Goal: Contribute content: Contribute content

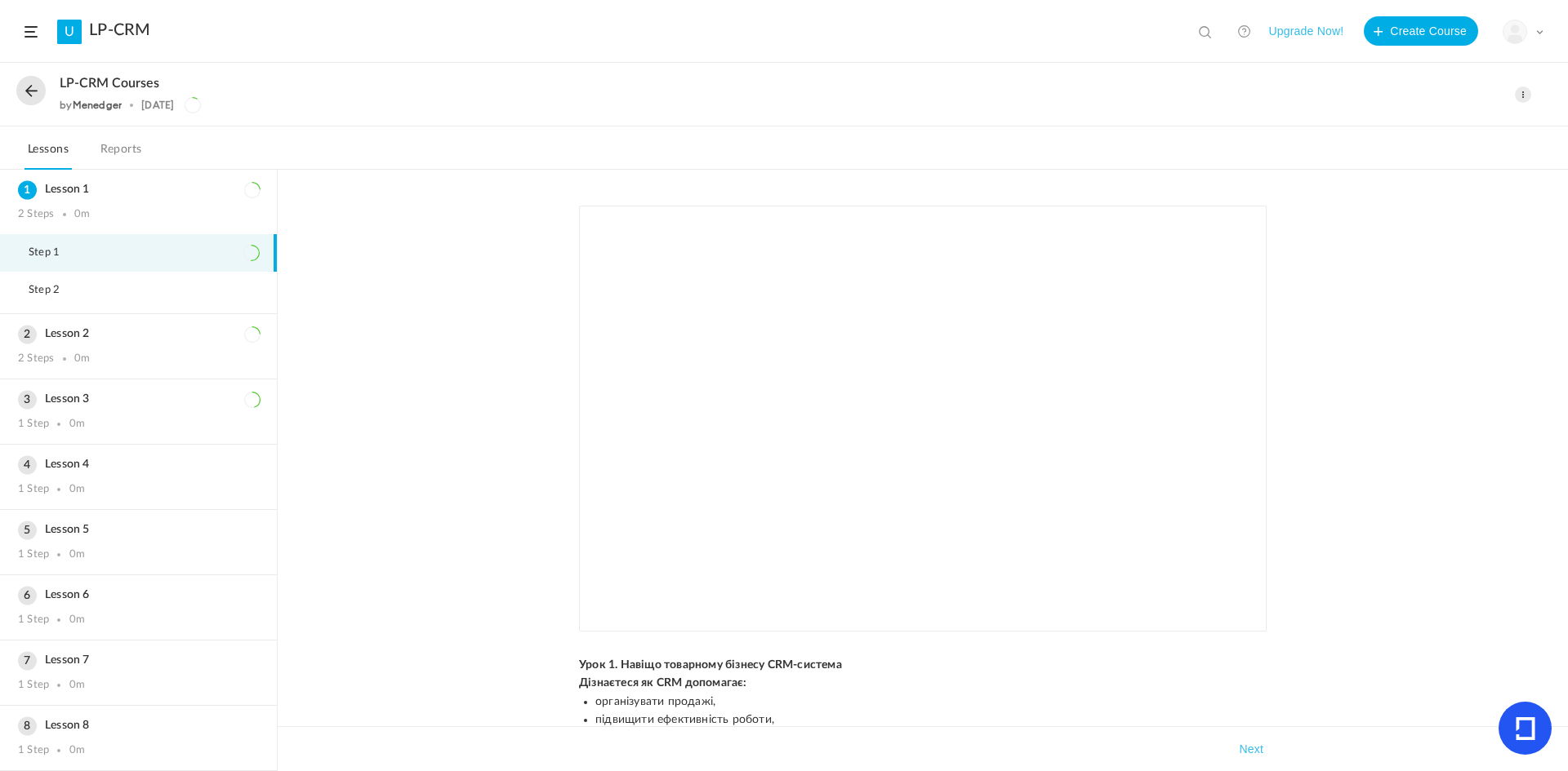
click at [579, 666] on span "Урок 1. Навіщо товарному бізнесу CRM-система" at bounding box center [710, 665] width 263 height 12
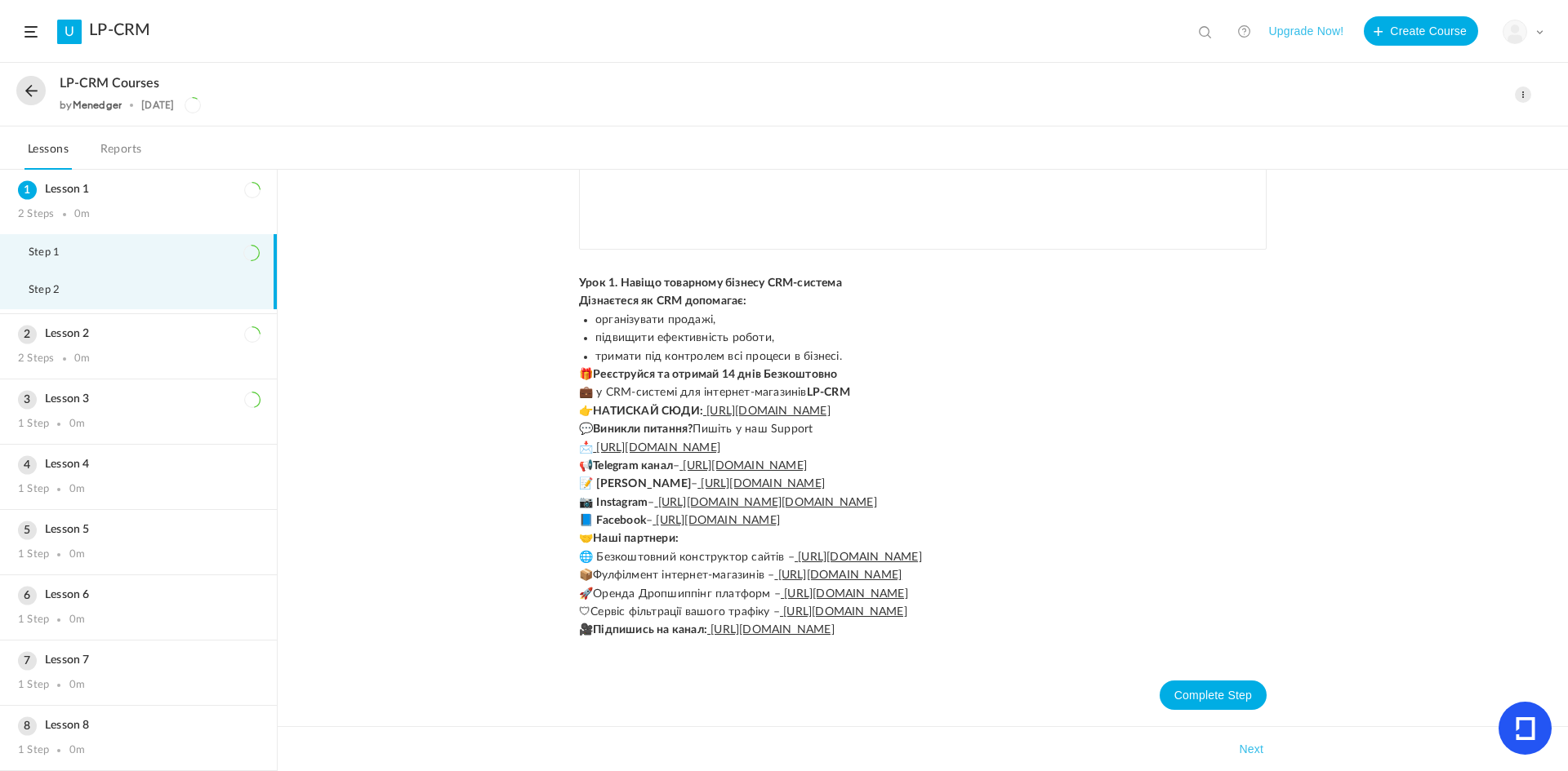
click at [173, 288] on li "Step 2" at bounding box center [138, 290] width 277 height 38
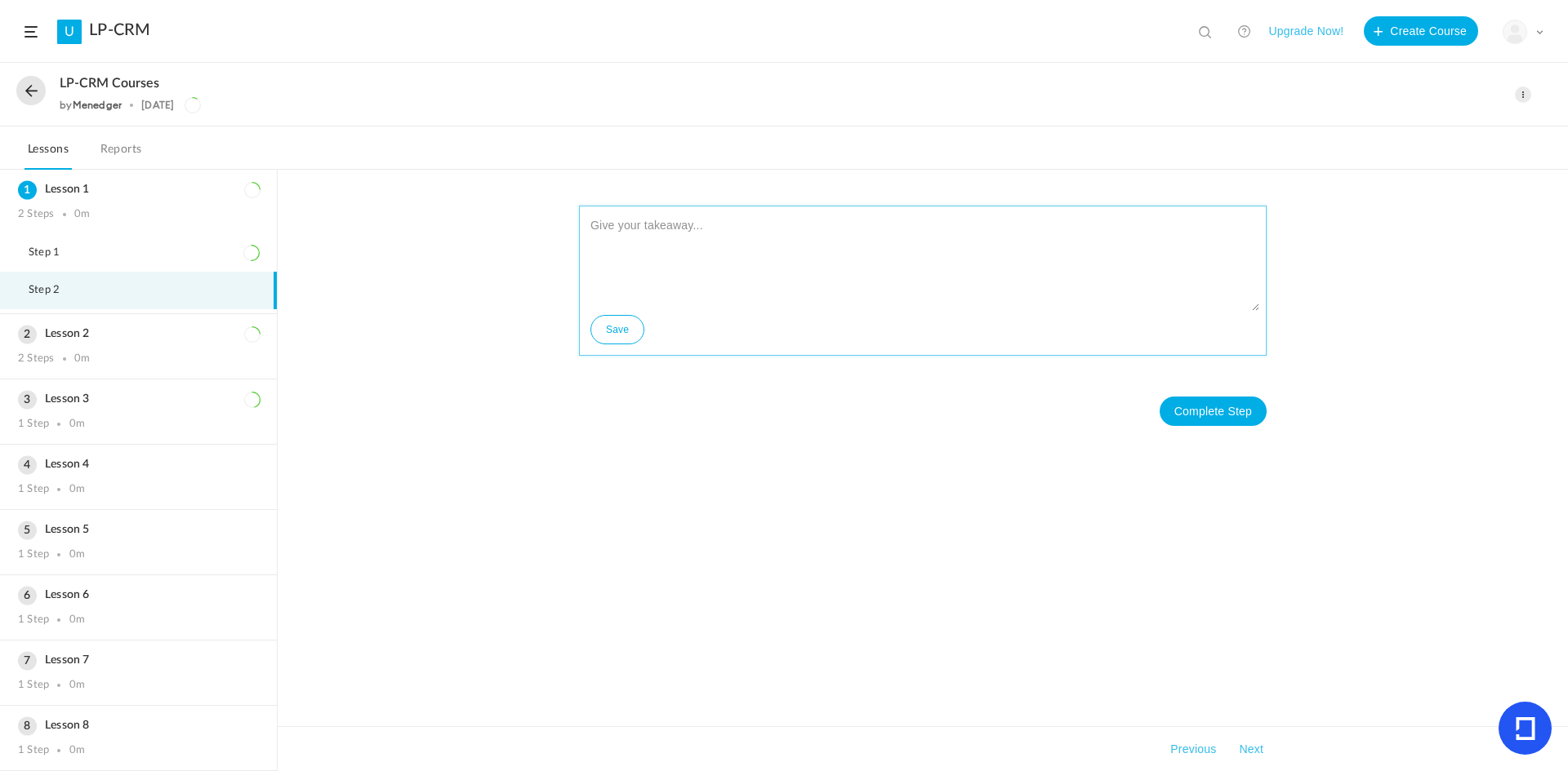
click at [675, 268] on textarea at bounding box center [922, 261] width 673 height 98
click at [105, 247] on li "Step 1" at bounding box center [138, 252] width 277 height 38
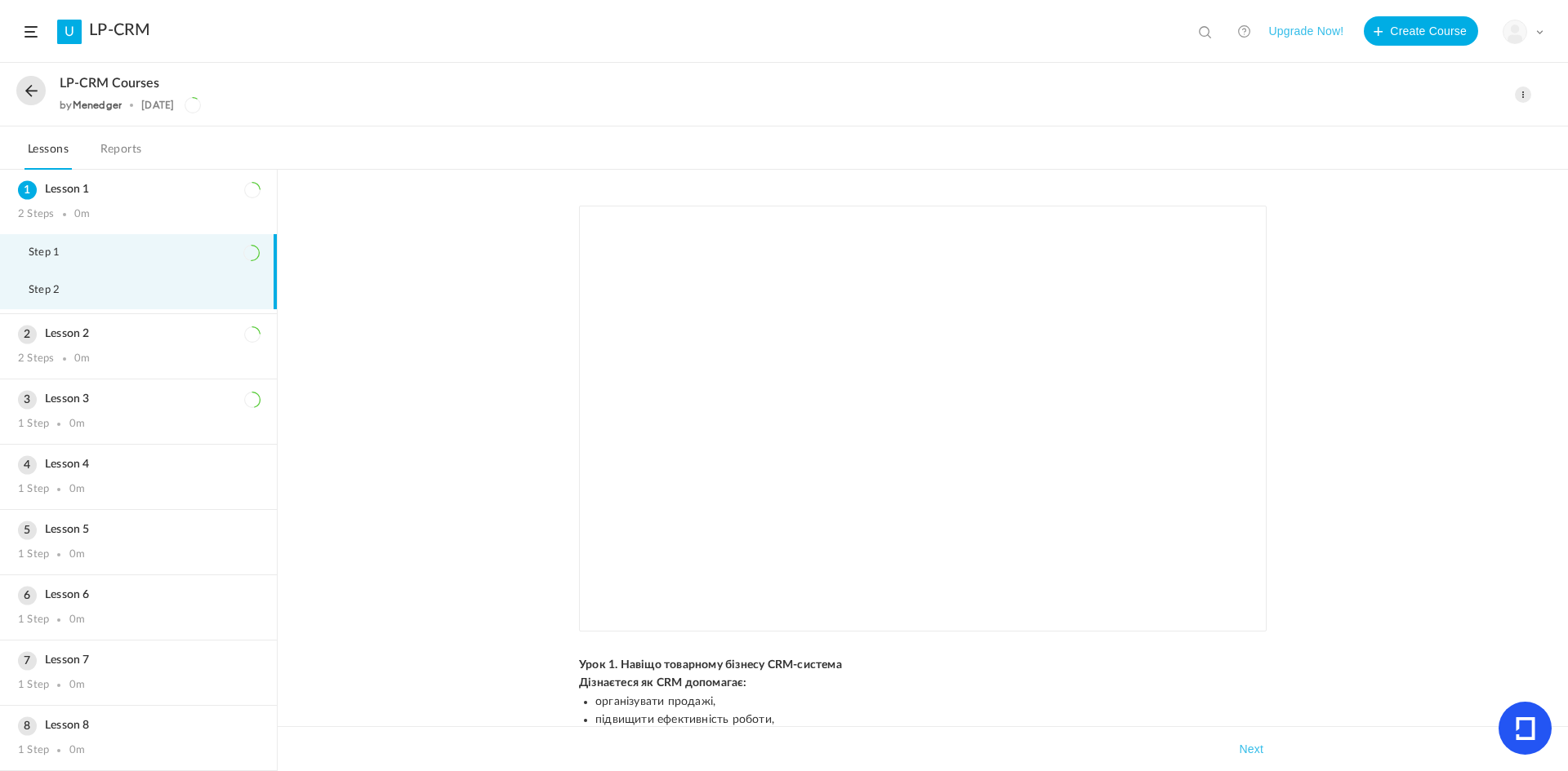
click at [145, 306] on li "Step 2" at bounding box center [138, 290] width 277 height 38
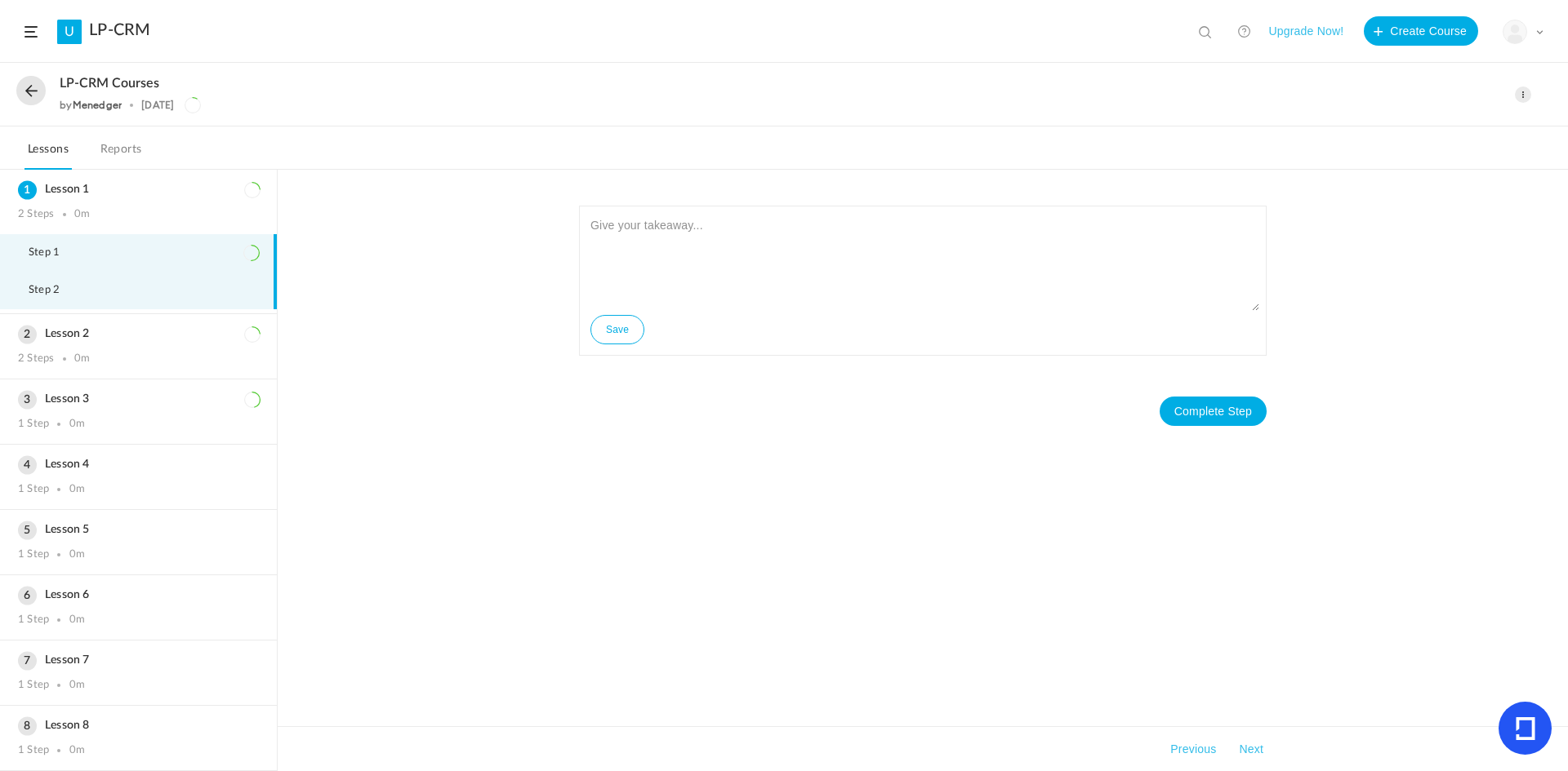
click at [177, 237] on li "Step 1" at bounding box center [138, 252] width 277 height 38
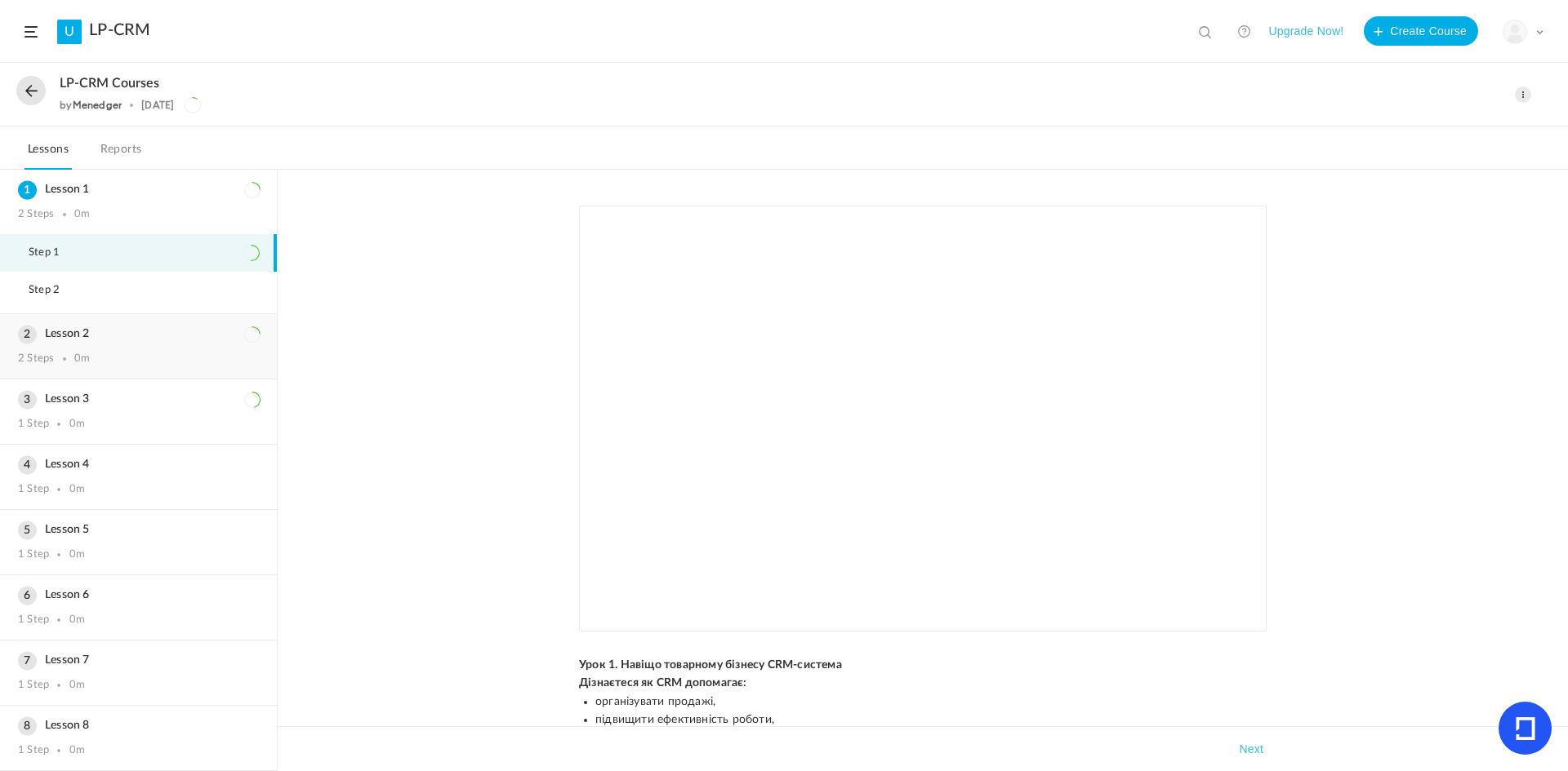
click at [142, 353] on div "2 Steps 0m" at bounding box center [138, 359] width 241 height 13
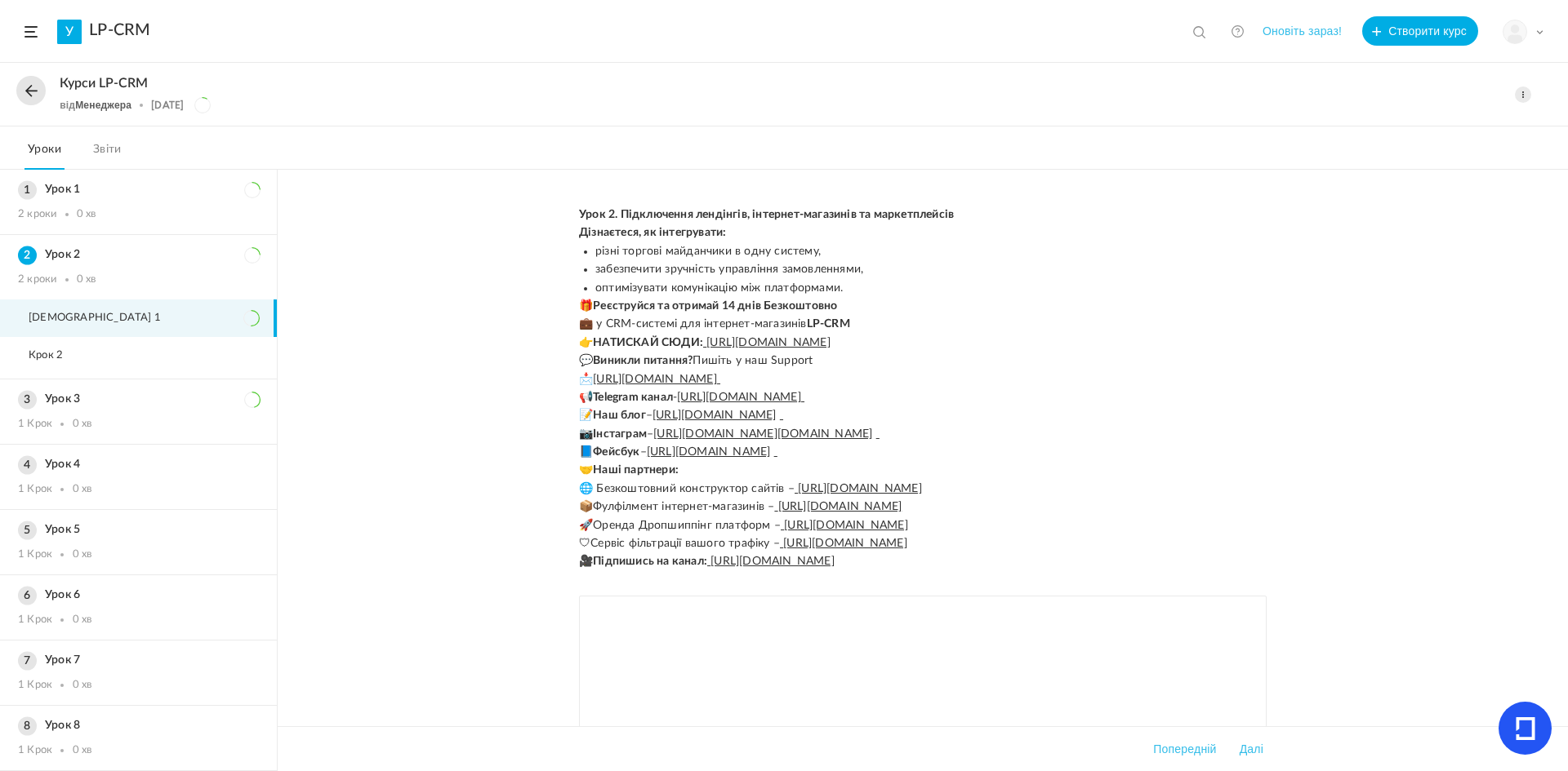
click at [1415, 157] on nav "Уроки Звіти" at bounding box center [784, 148] width 1568 height 43
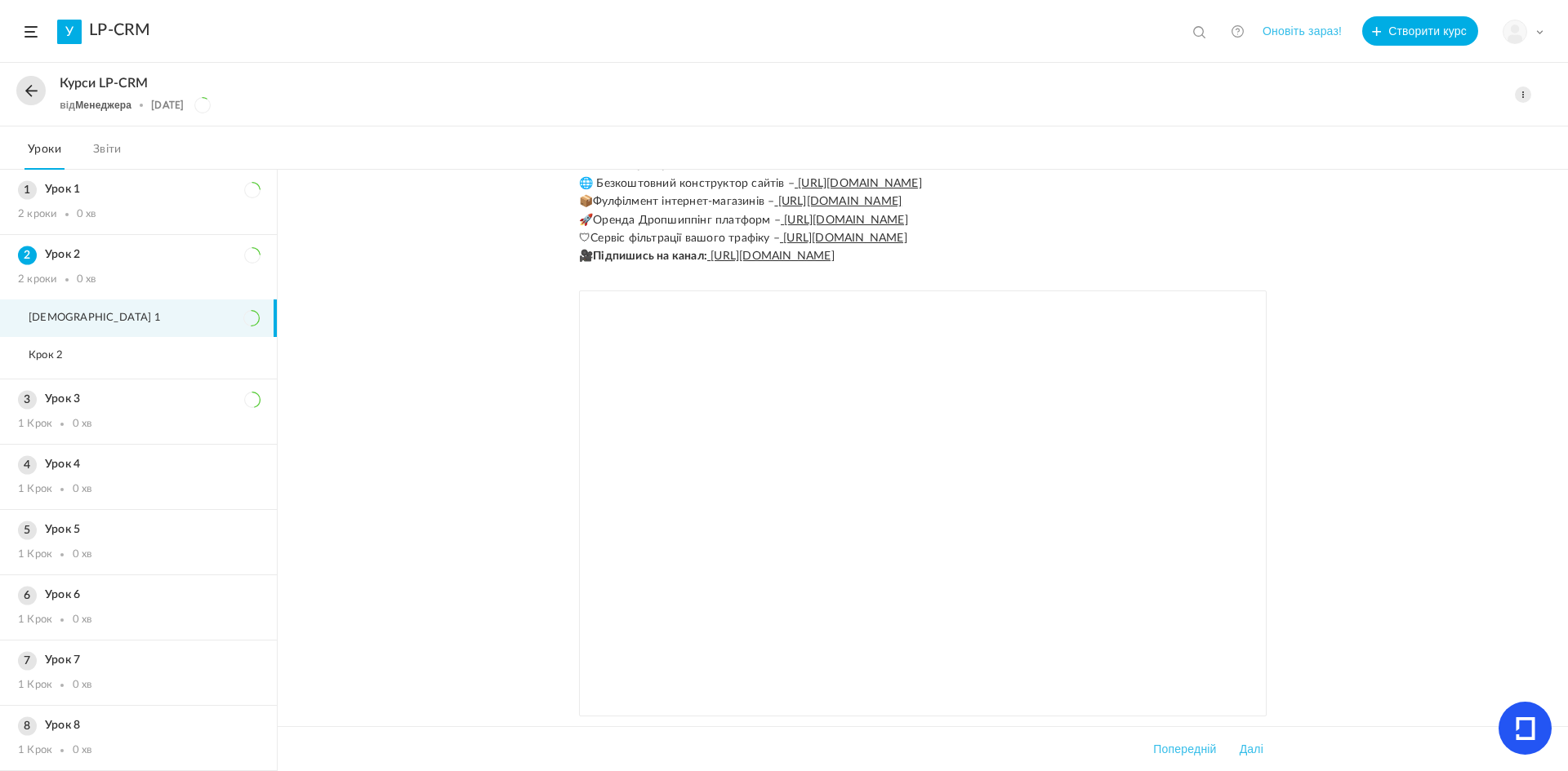
scroll to position [382, 0]
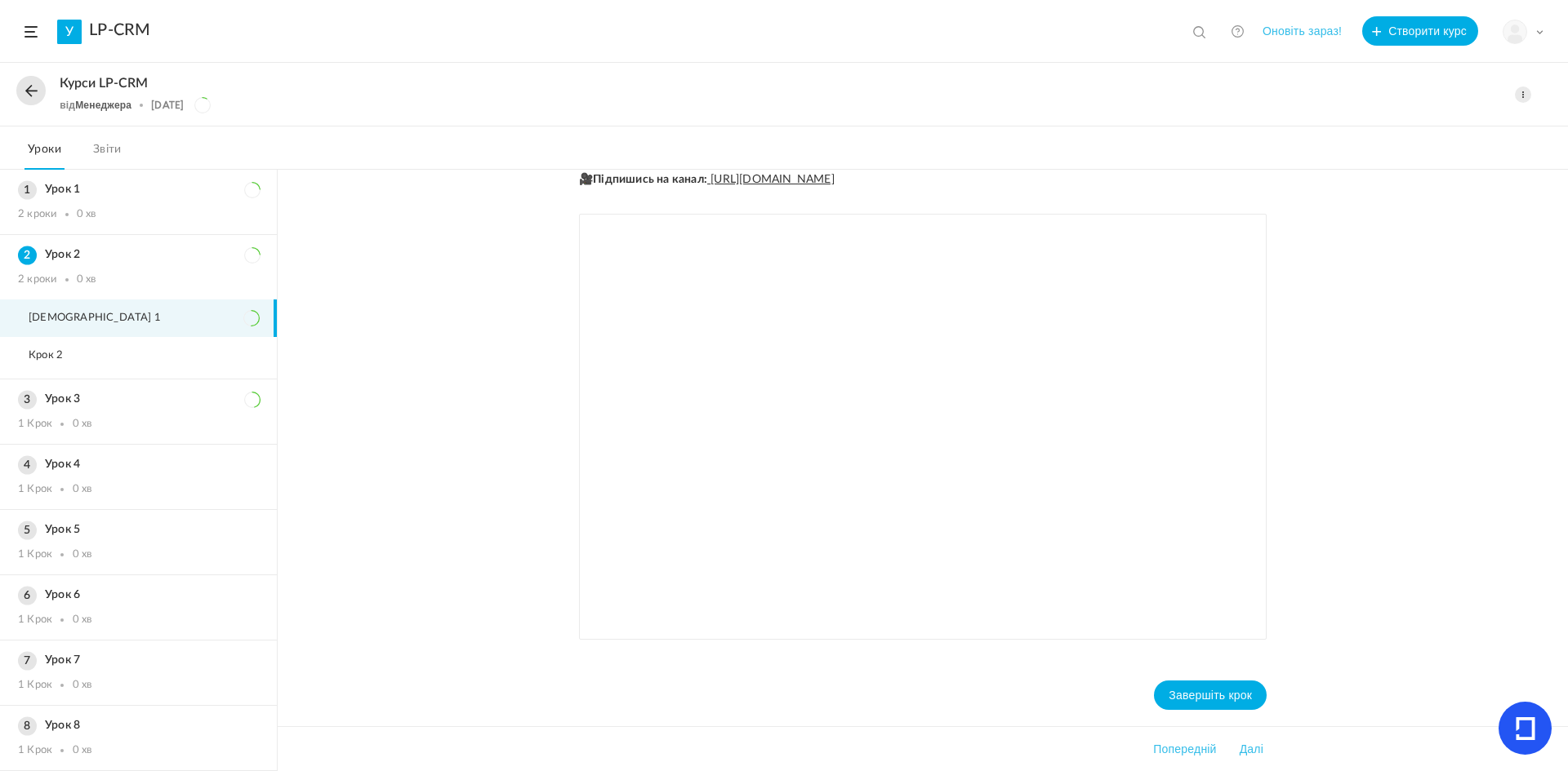
click at [28, 94] on button at bounding box center [31, 90] width 29 height 29
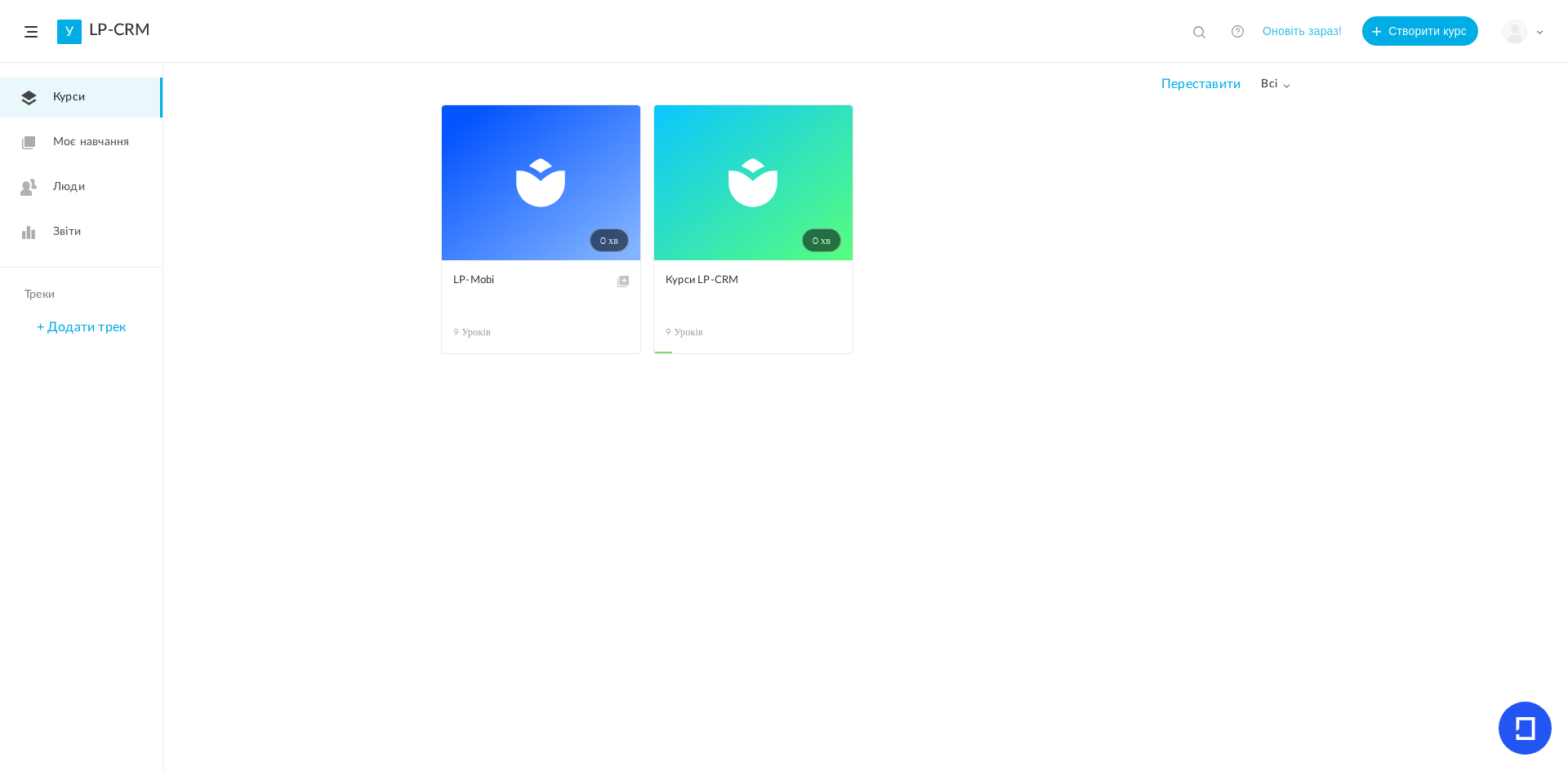
click at [827, 123] on link "0 хв" at bounding box center [753, 183] width 198 height 155
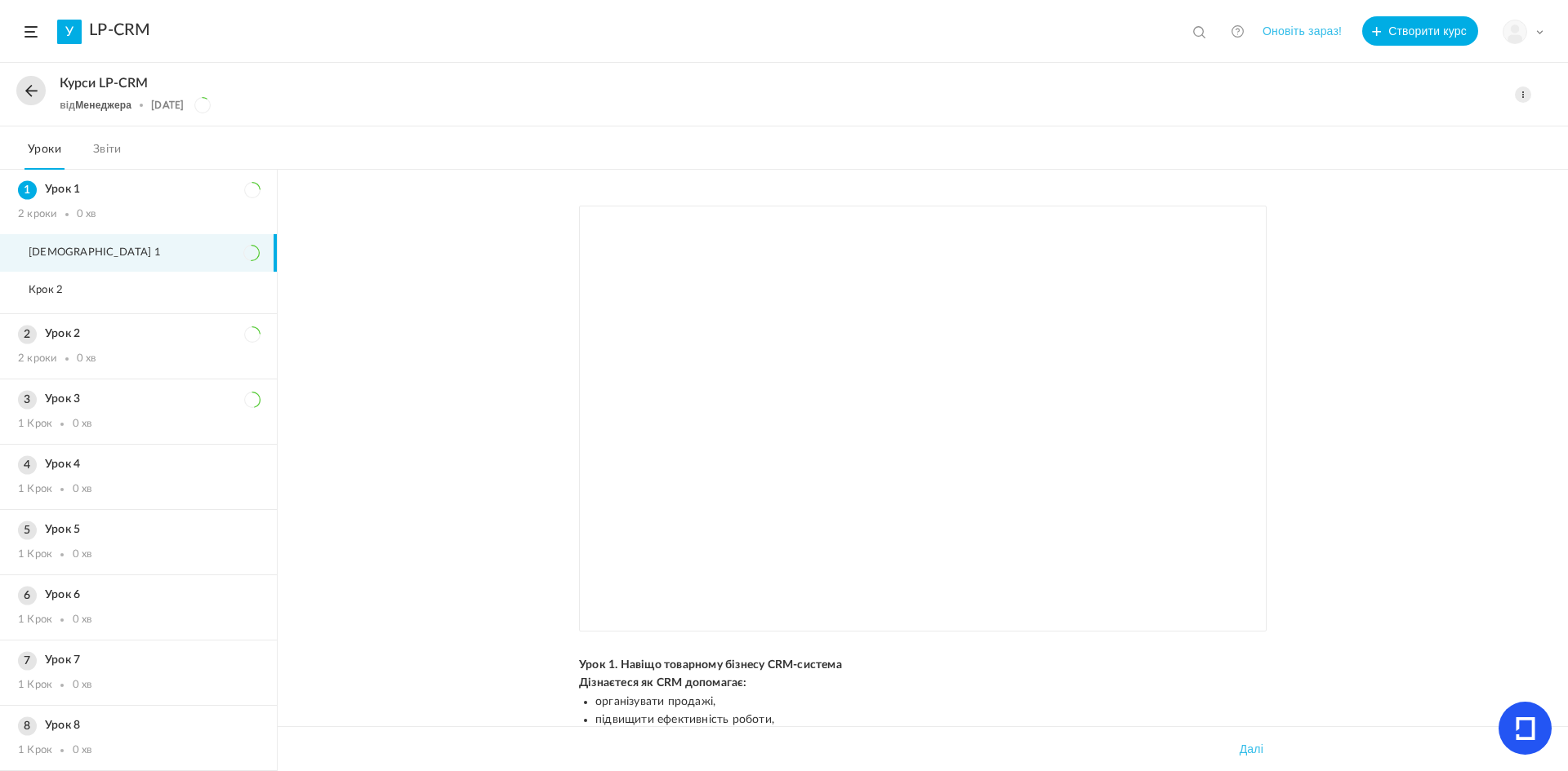
click at [1525, 99] on span at bounding box center [1523, 95] width 17 height 17
click at [1445, 128] on font "Редагувати" at bounding box center [1417, 130] width 61 height 12
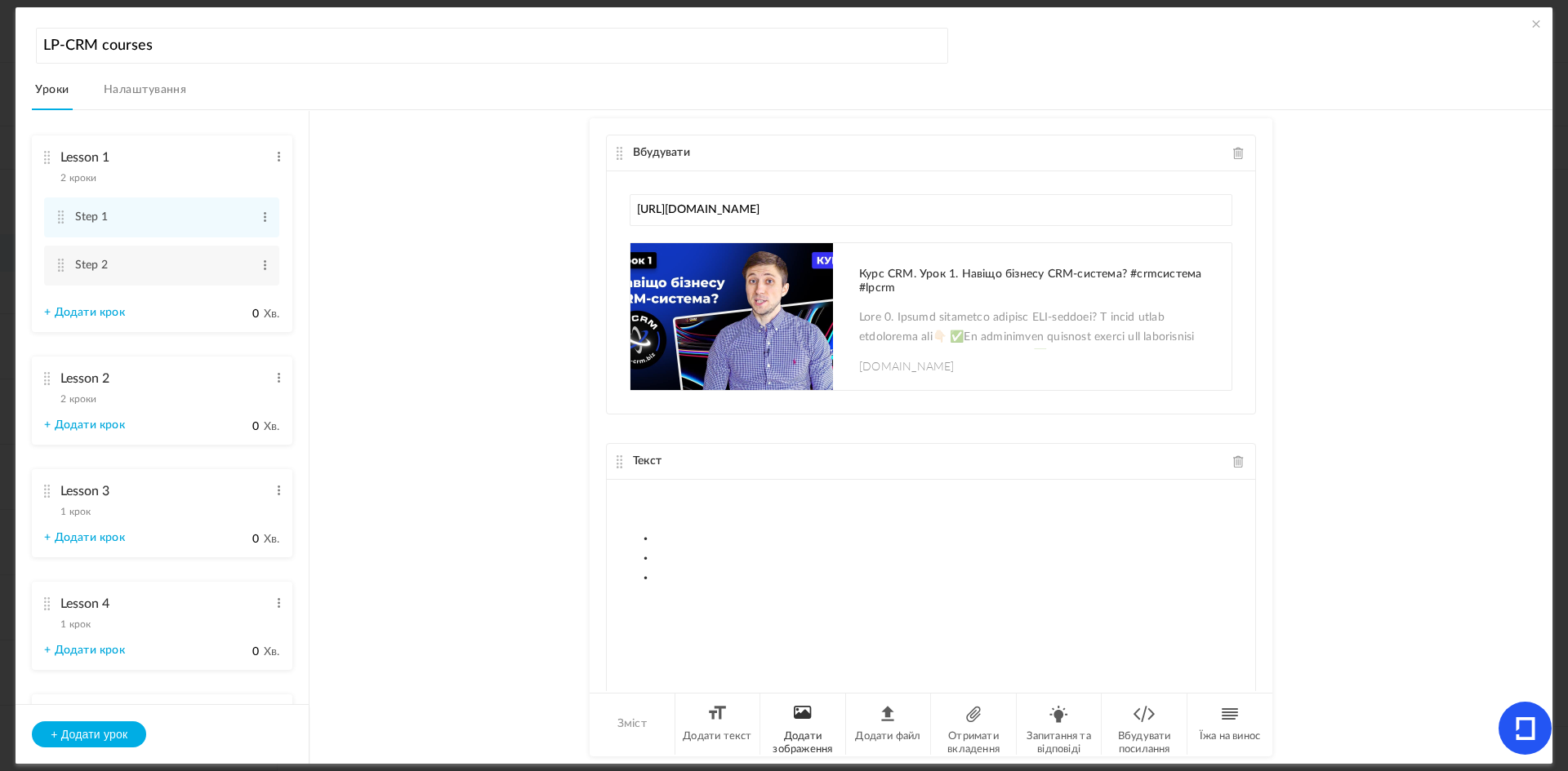
click at [775, 728] on li "Додати зображення" at bounding box center [803, 723] width 86 height 61
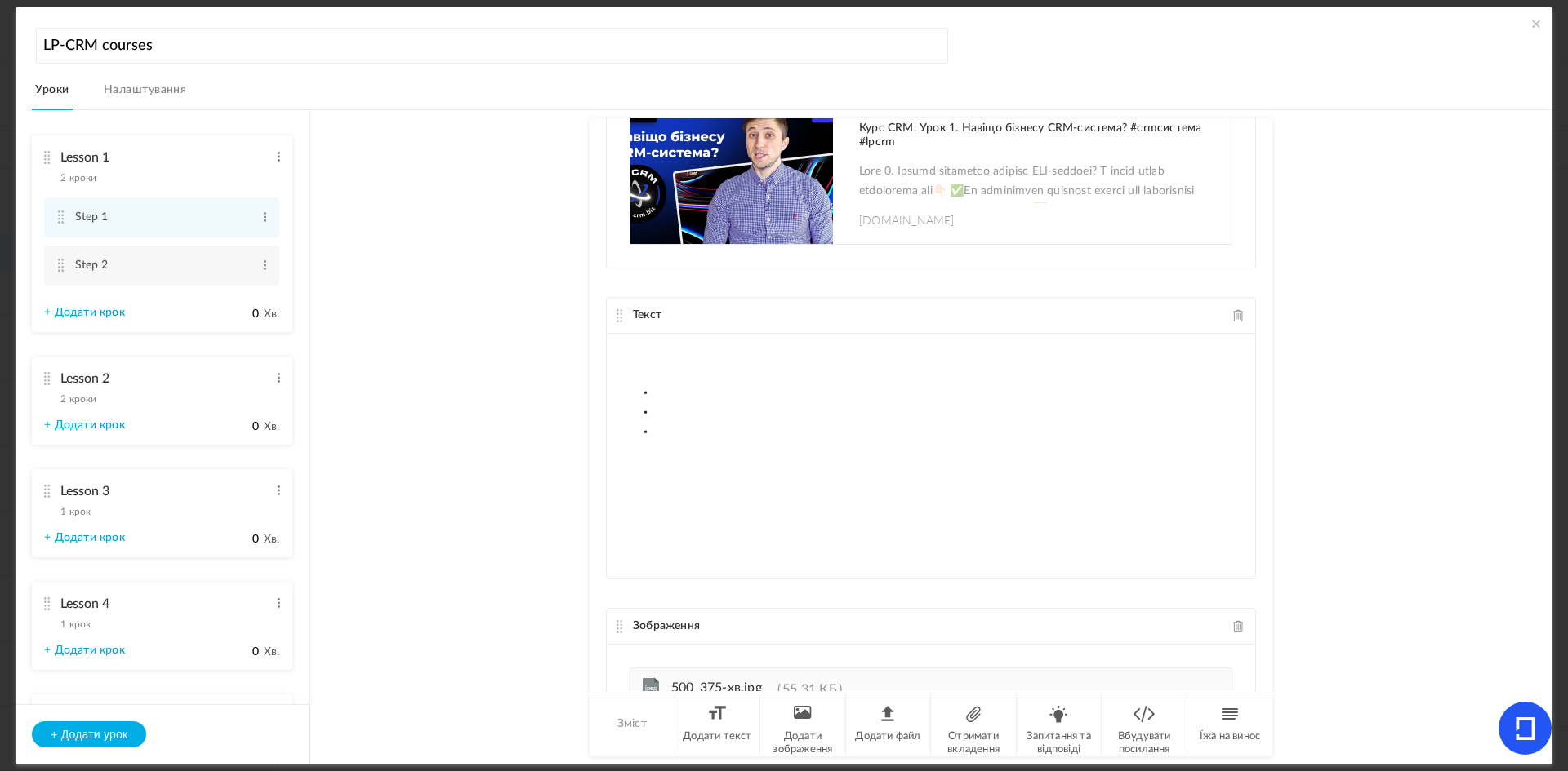
click at [1273, 662] on au-course-substep "Вбудувати [URL][DOMAIN_NAME] Курс CRM. Урок 1. Навіщо бізнесу CRM-система? #crm…" at bounding box center [931, 437] width 1204 height 654
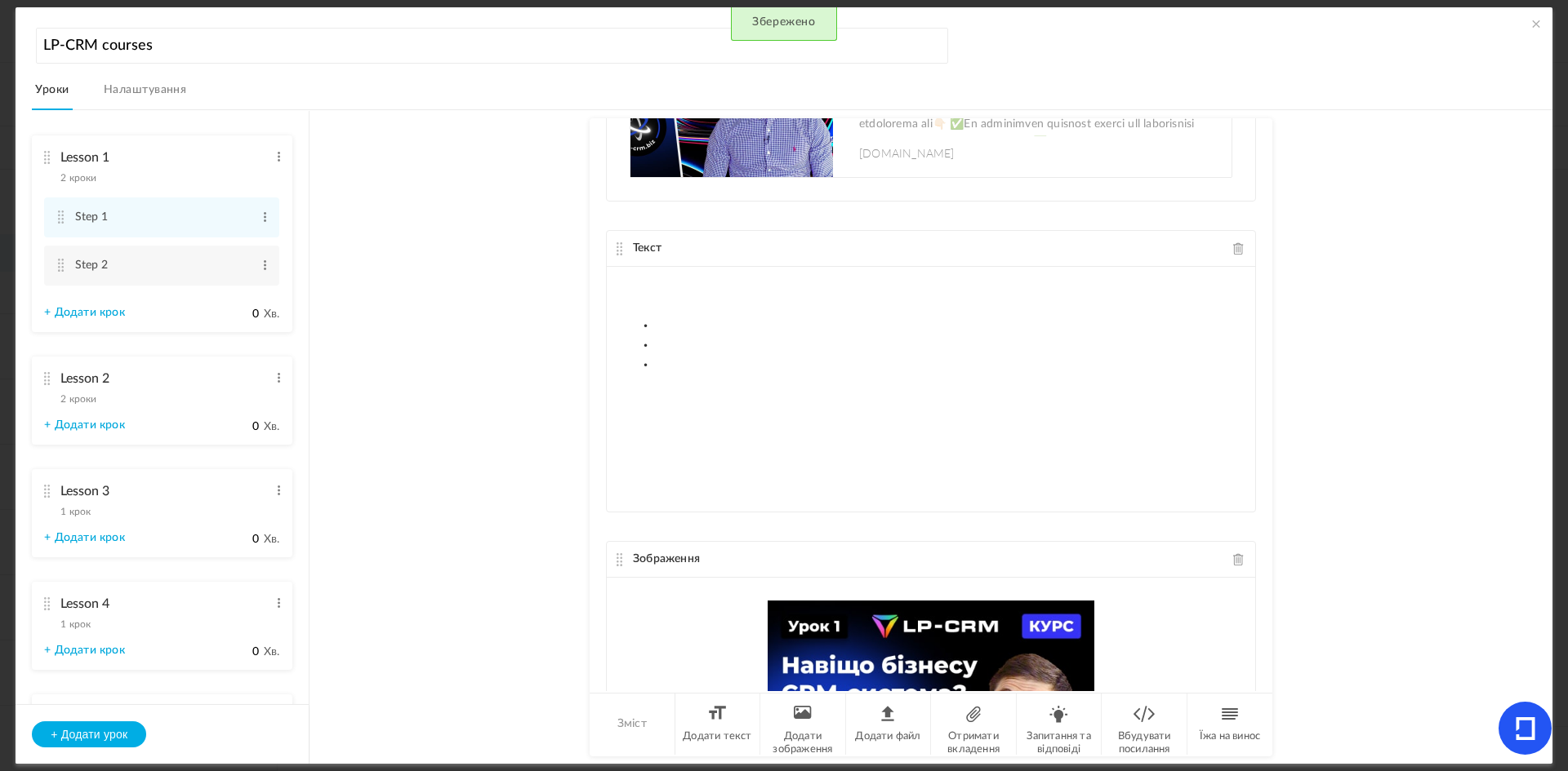
scroll to position [216, 0]
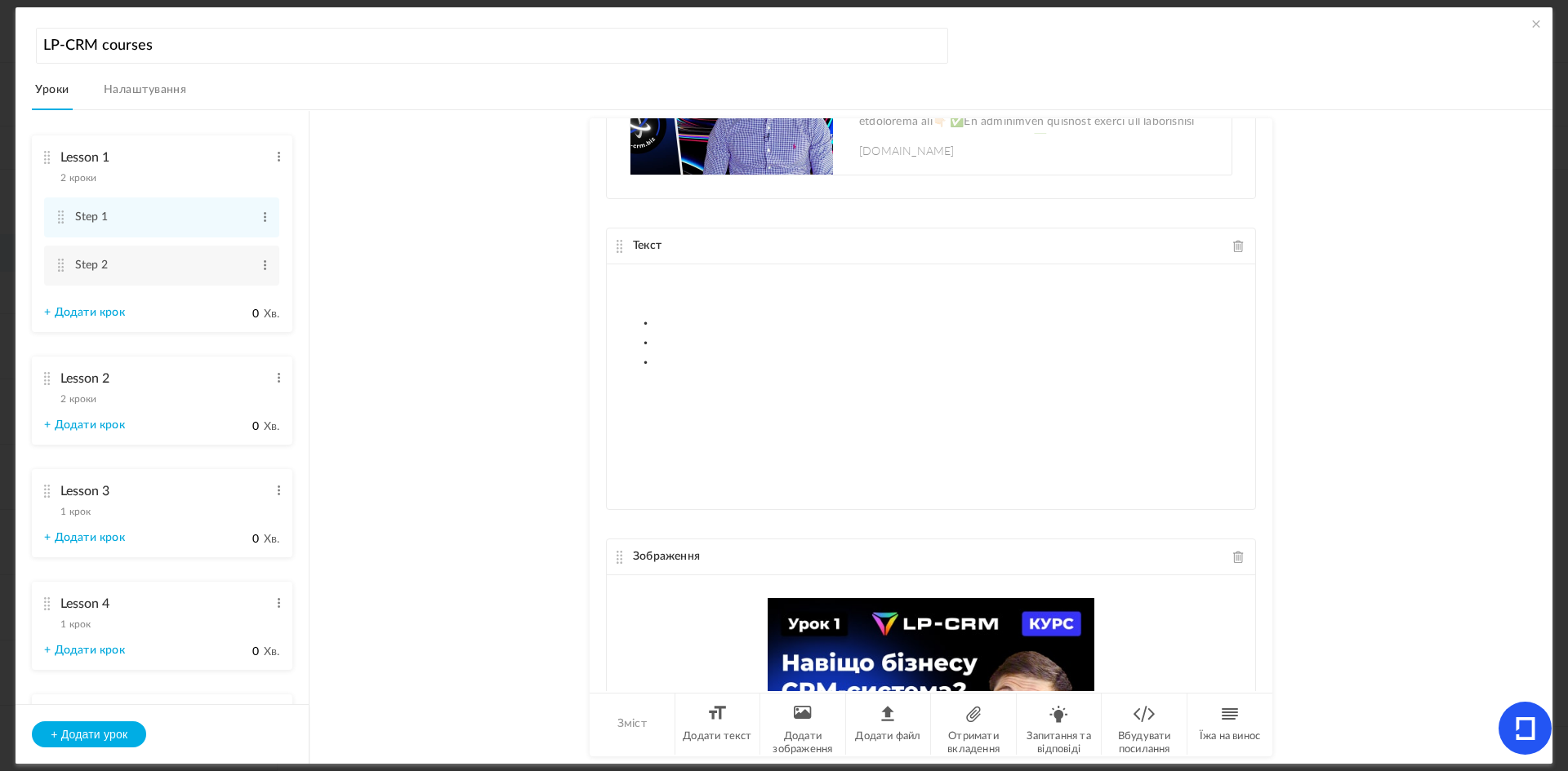
click at [154, 359] on li "Lesson 2 2 кроки Редагувати Видалити + Додати крок 0 Хв." at bounding box center [162, 401] width 261 height 89
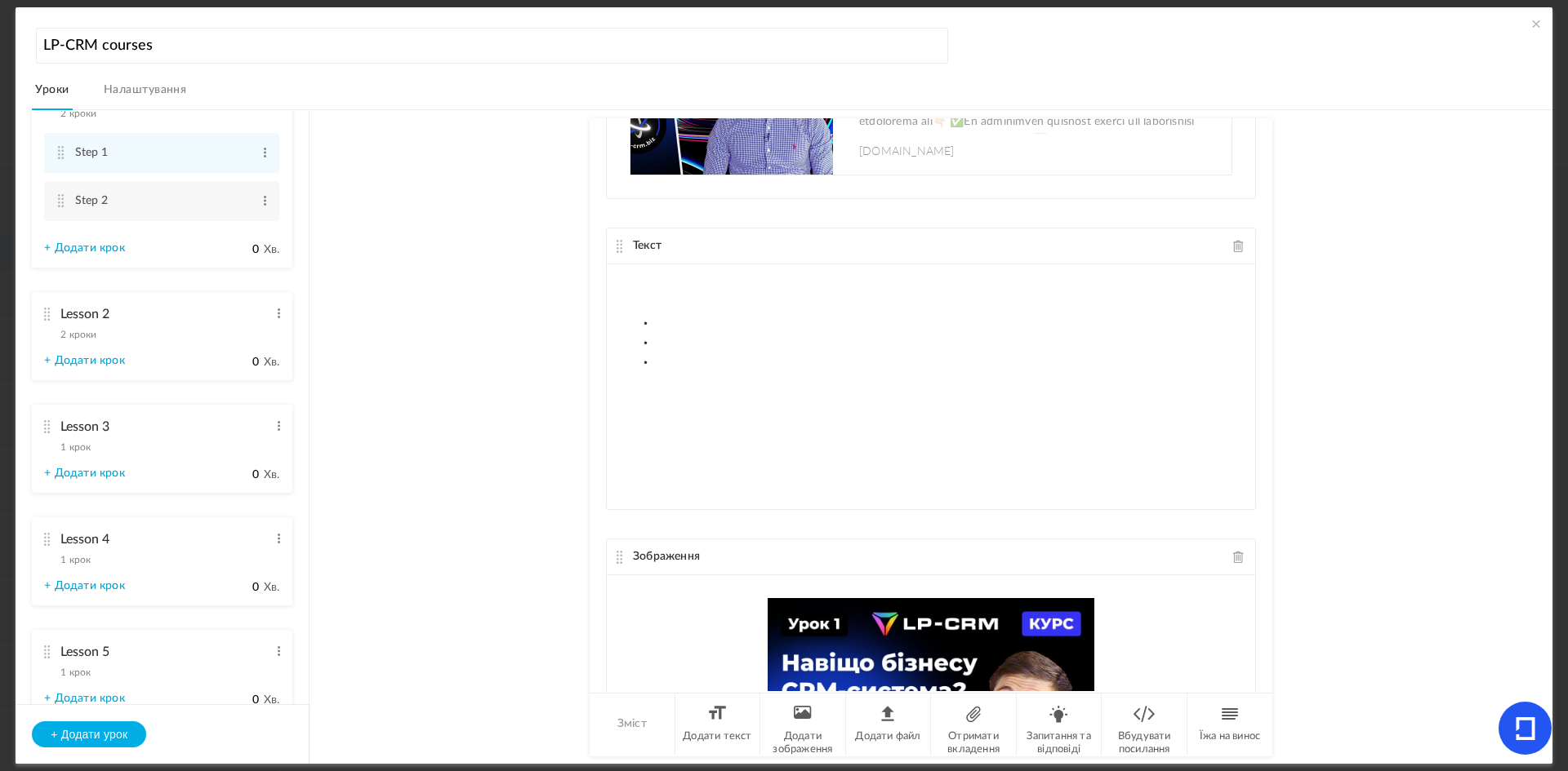
scroll to position [69, 0]
click at [132, 331] on div "Lesson 2 2 кроки Редагувати Видалити" at bounding box center [156, 316] width 224 height 43
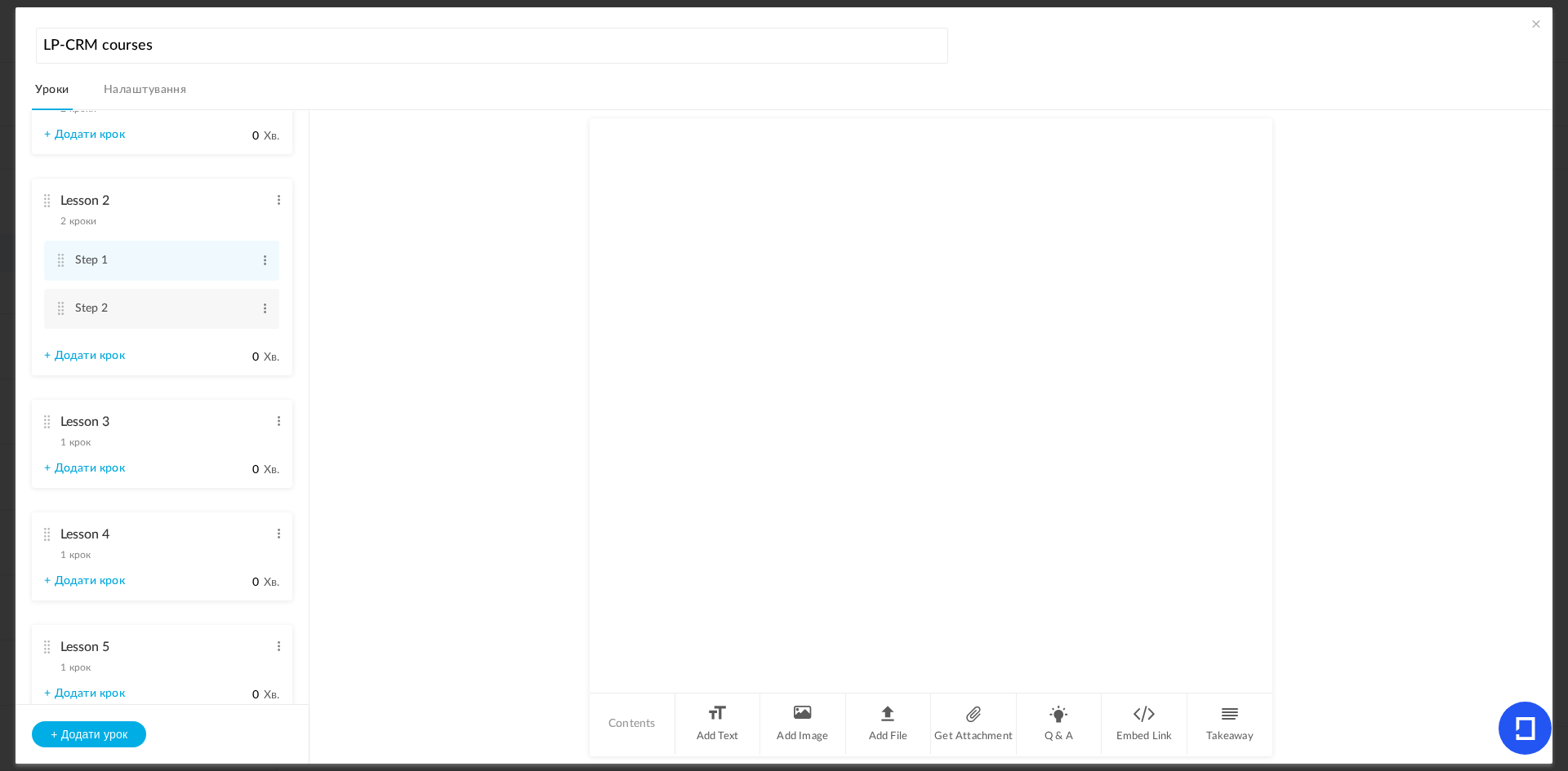
click at [132, 331] on li "Lesson 2 2 кроки Редагувати Видалити Step 1 Edit Delete Step 2 Edit Delete 0" at bounding box center [162, 276] width 261 height 196
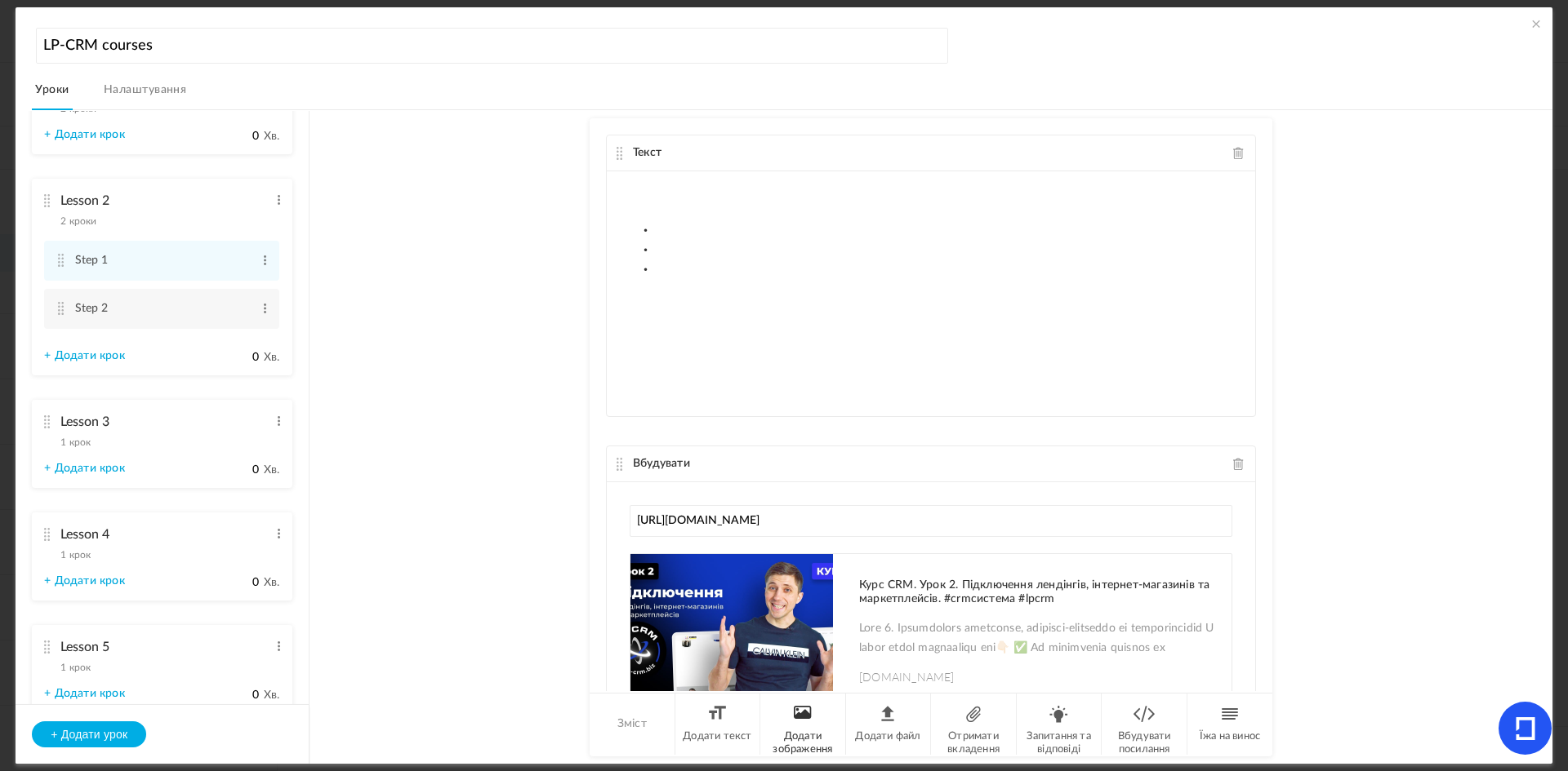
click at [811, 733] on font "Додати зображення" at bounding box center [802, 743] width 59 height 23
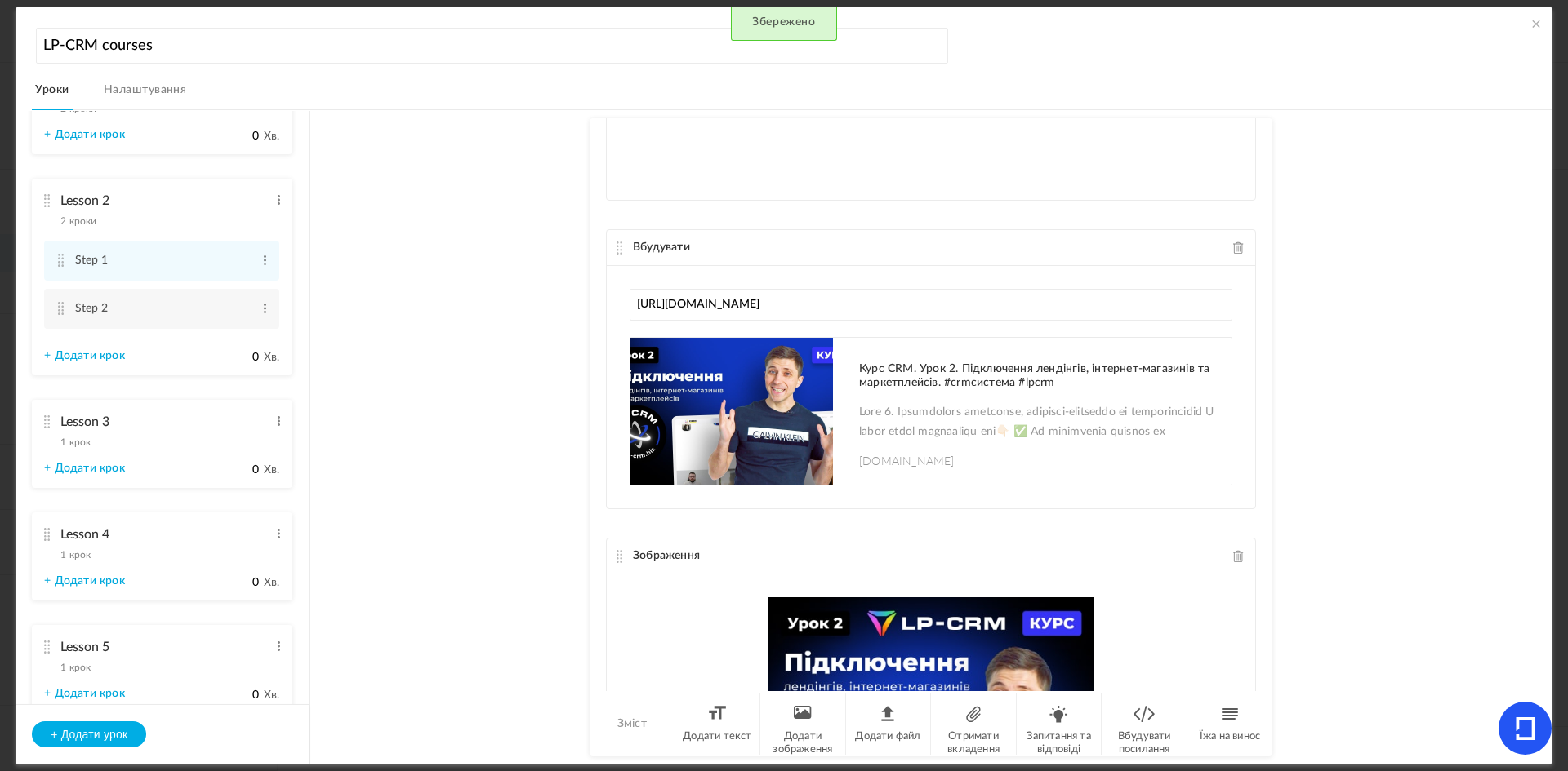
scroll to position [282, 0]
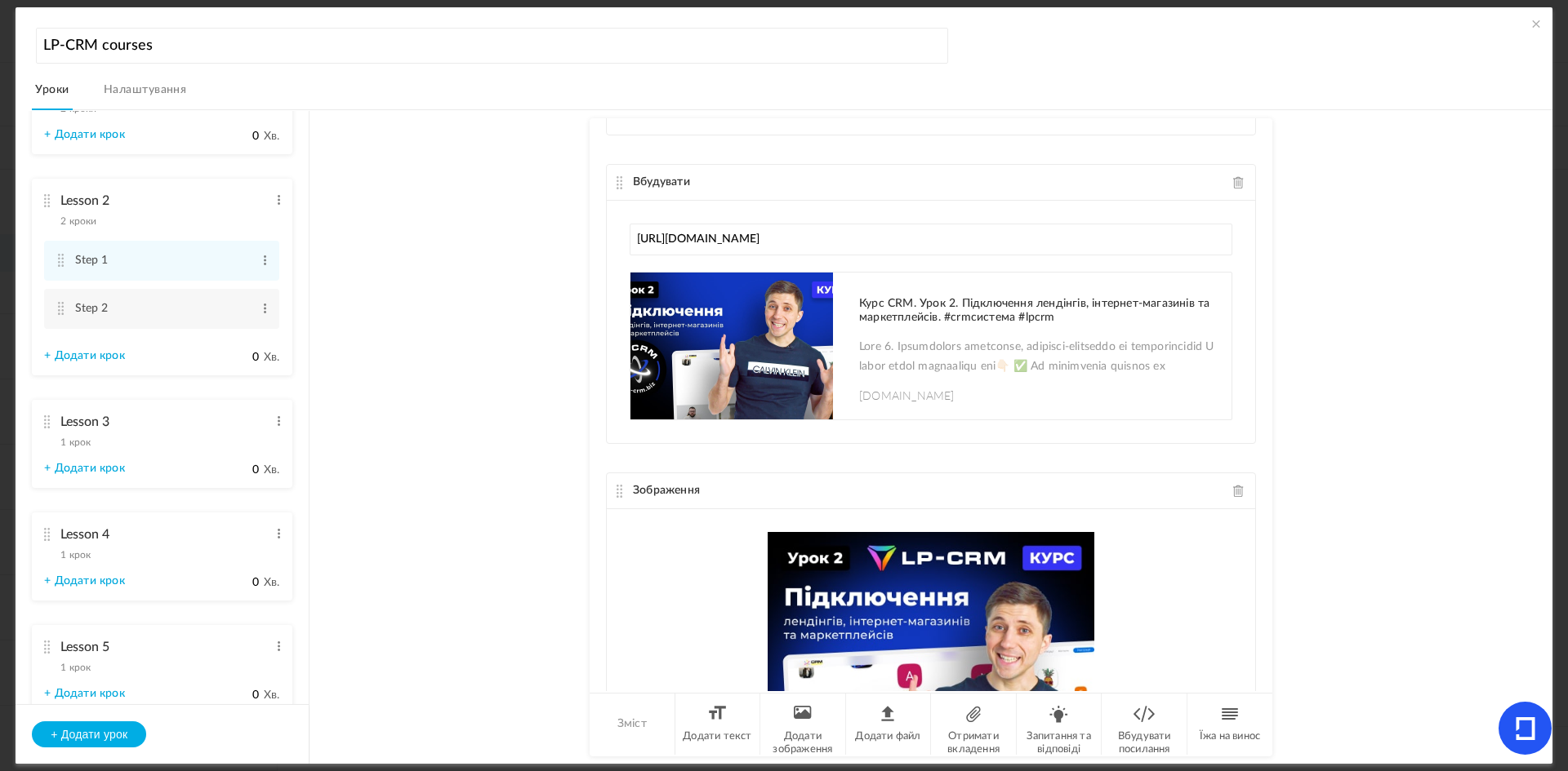
click at [195, 446] on div "Lesson 3 1 крок Редагувати Видалити" at bounding box center [156, 429] width 224 height 43
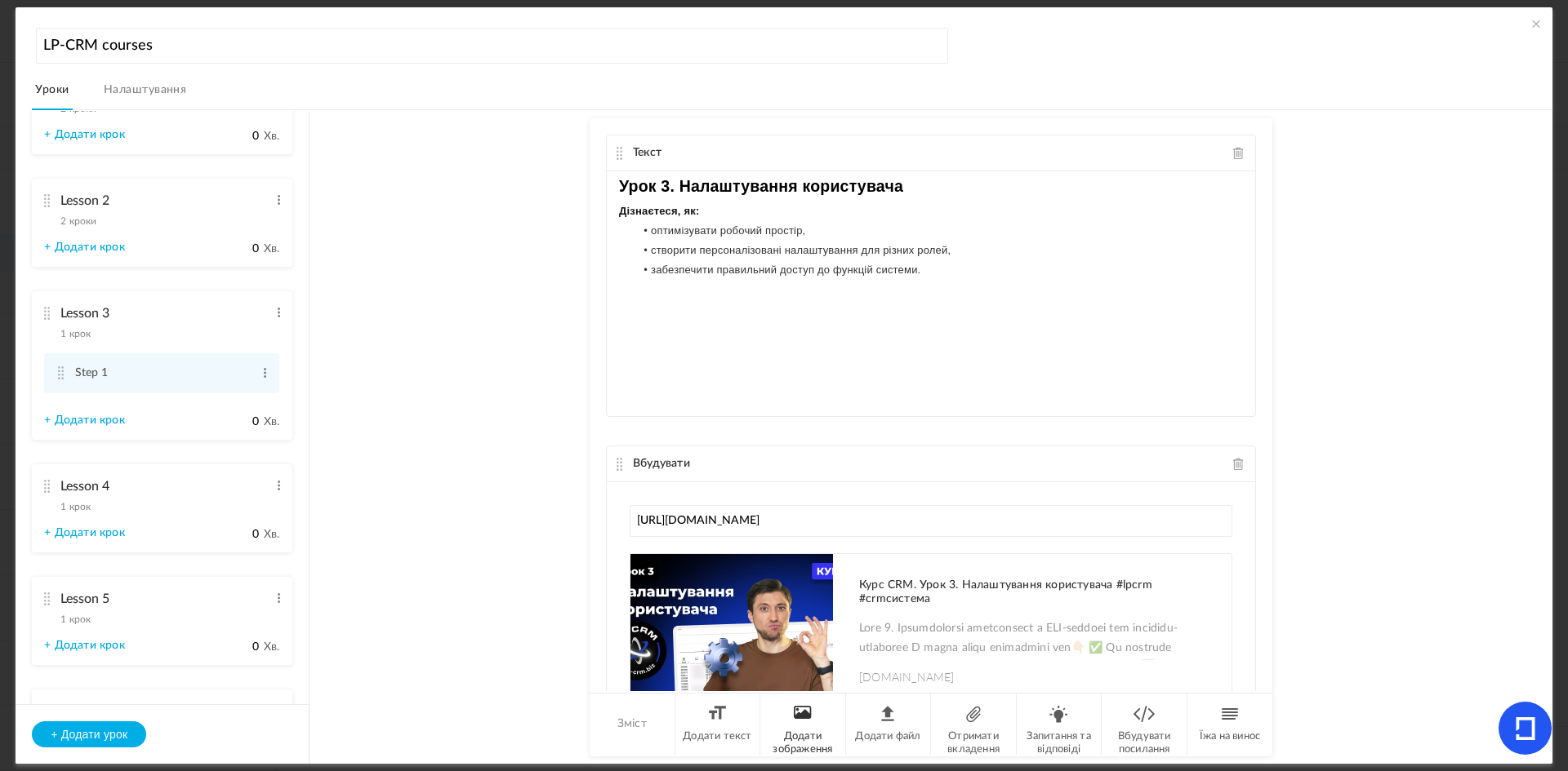
click at [809, 725] on li "Додати зображення" at bounding box center [803, 723] width 86 height 61
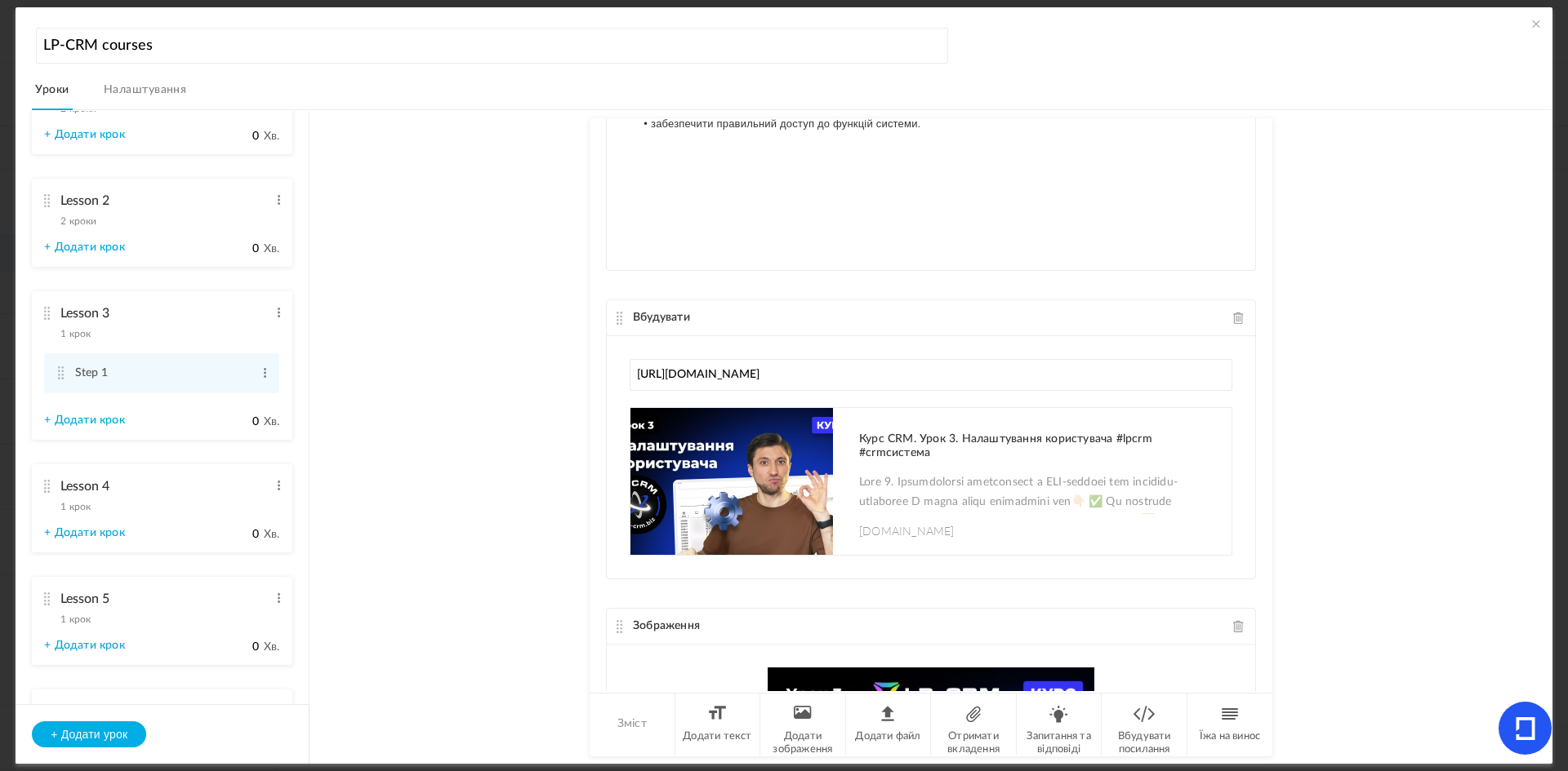
click at [90, 505] on font "1 крок" at bounding box center [75, 507] width 30 height 10
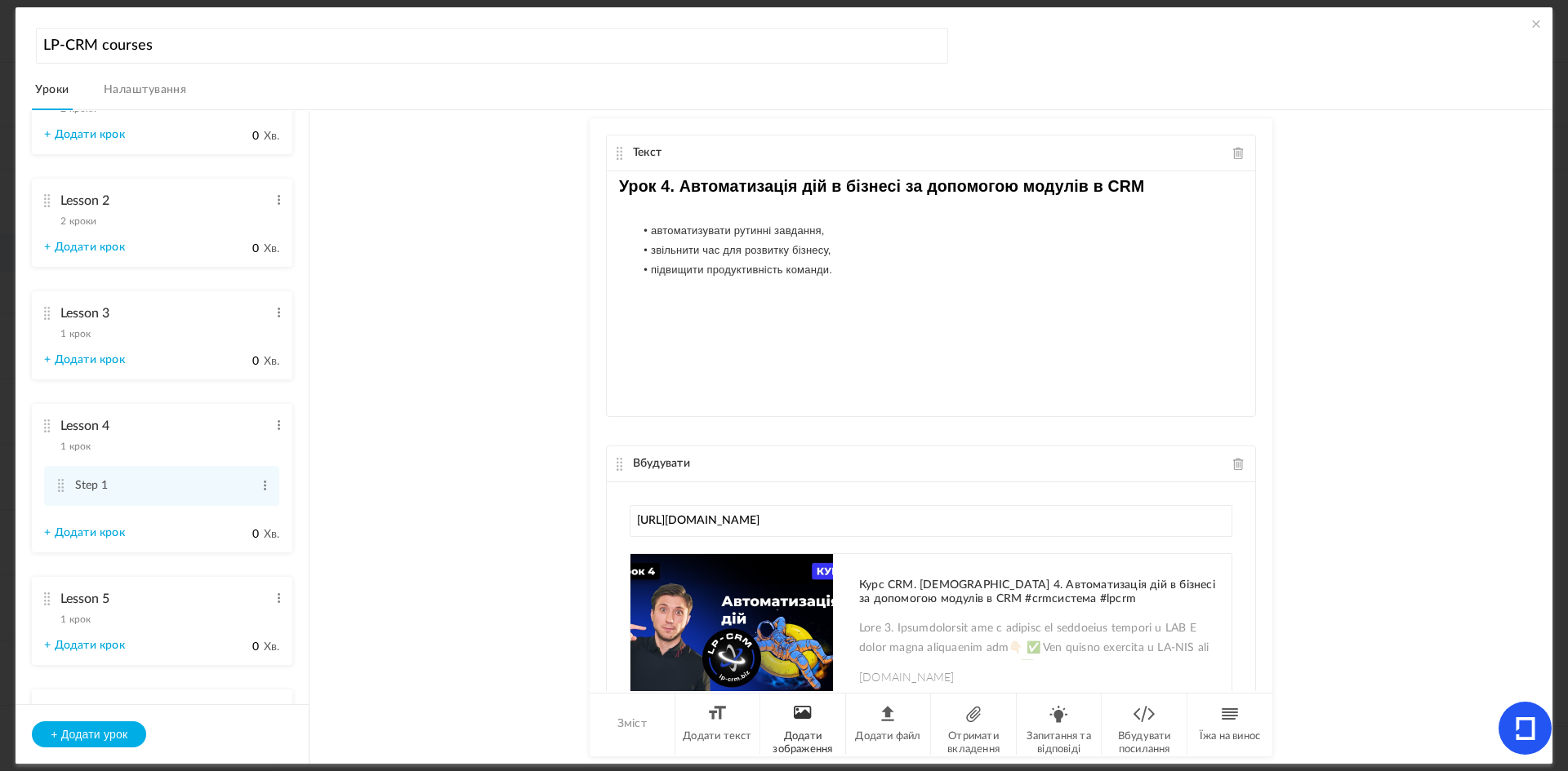
click at [809, 744] on font "Додати зображення" at bounding box center [802, 743] width 59 height 23
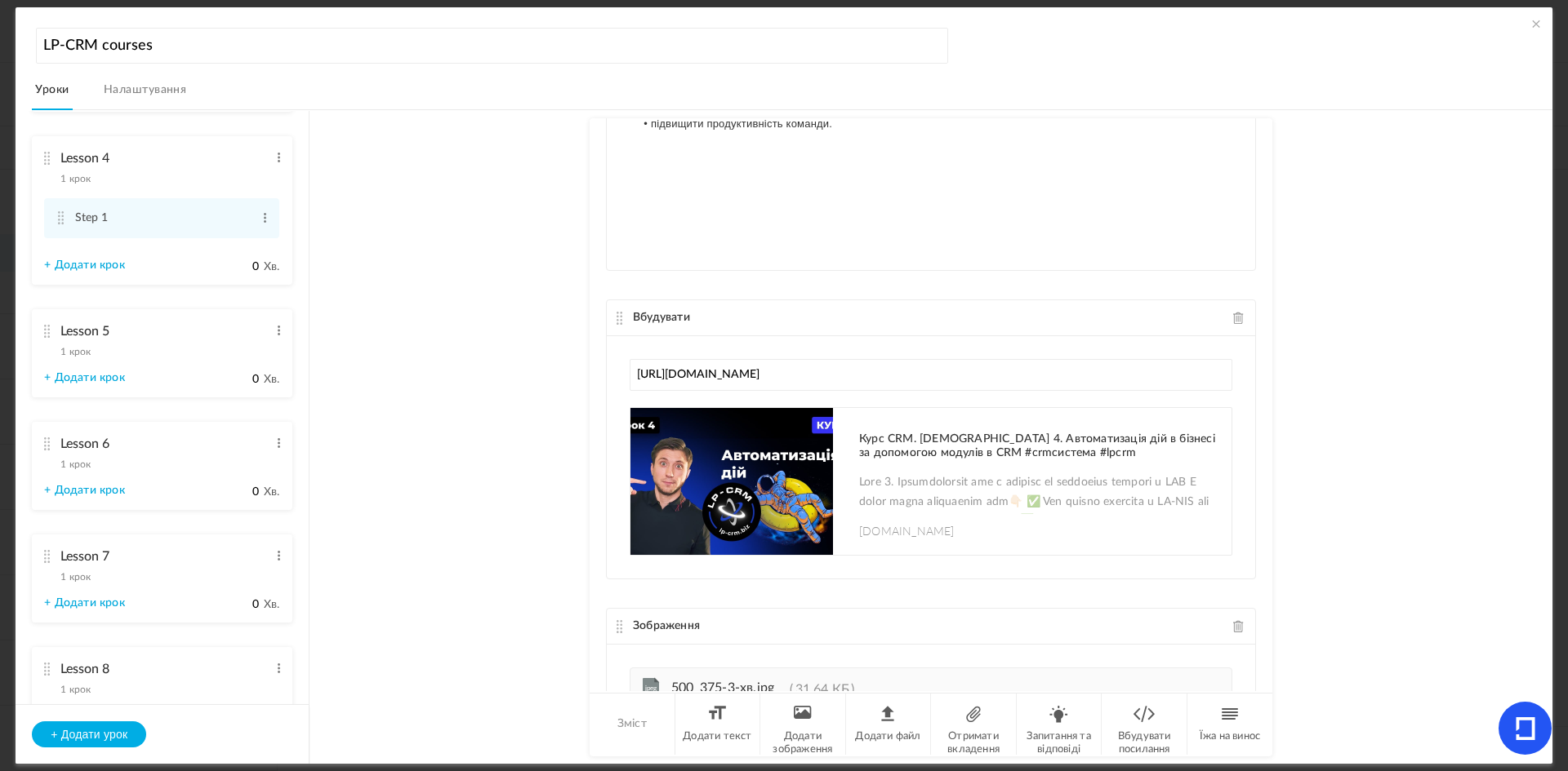
scroll to position [340, 0]
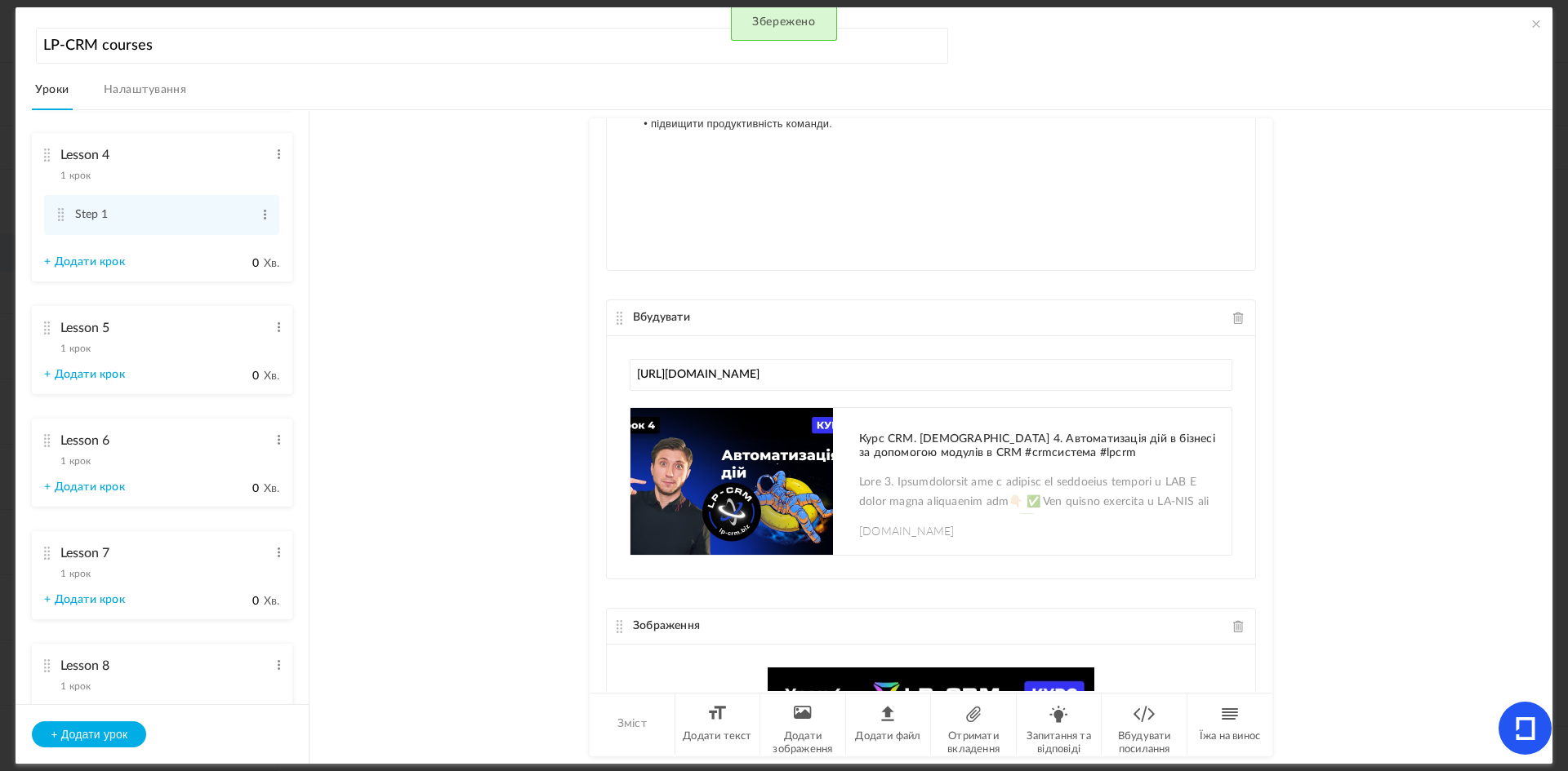
click at [175, 347] on div "Lesson 5 1 крок Редагувати Видалити" at bounding box center [156, 334] width 224 height 43
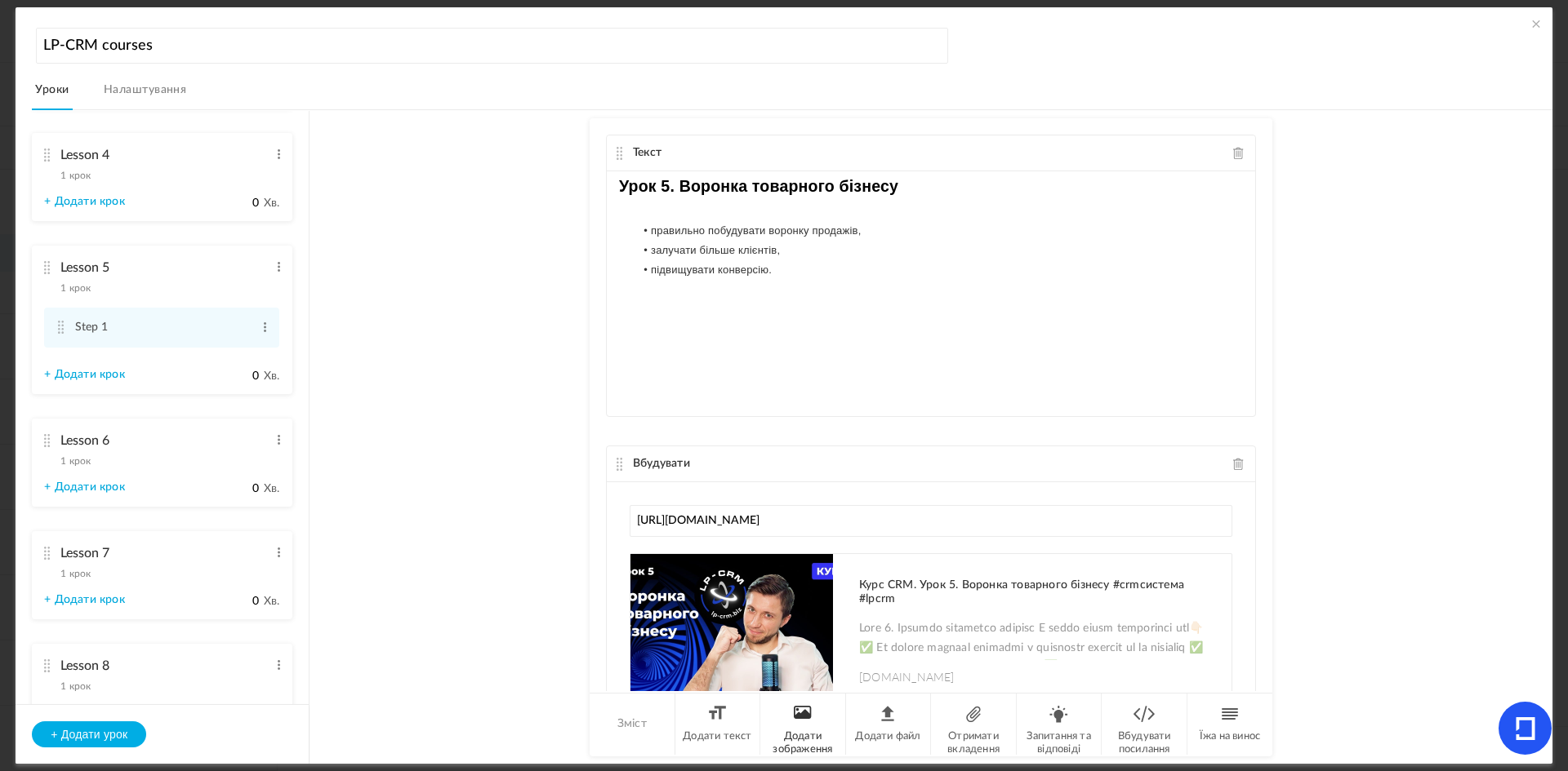
click at [810, 736] on font "Додати зображення" at bounding box center [802, 743] width 59 height 23
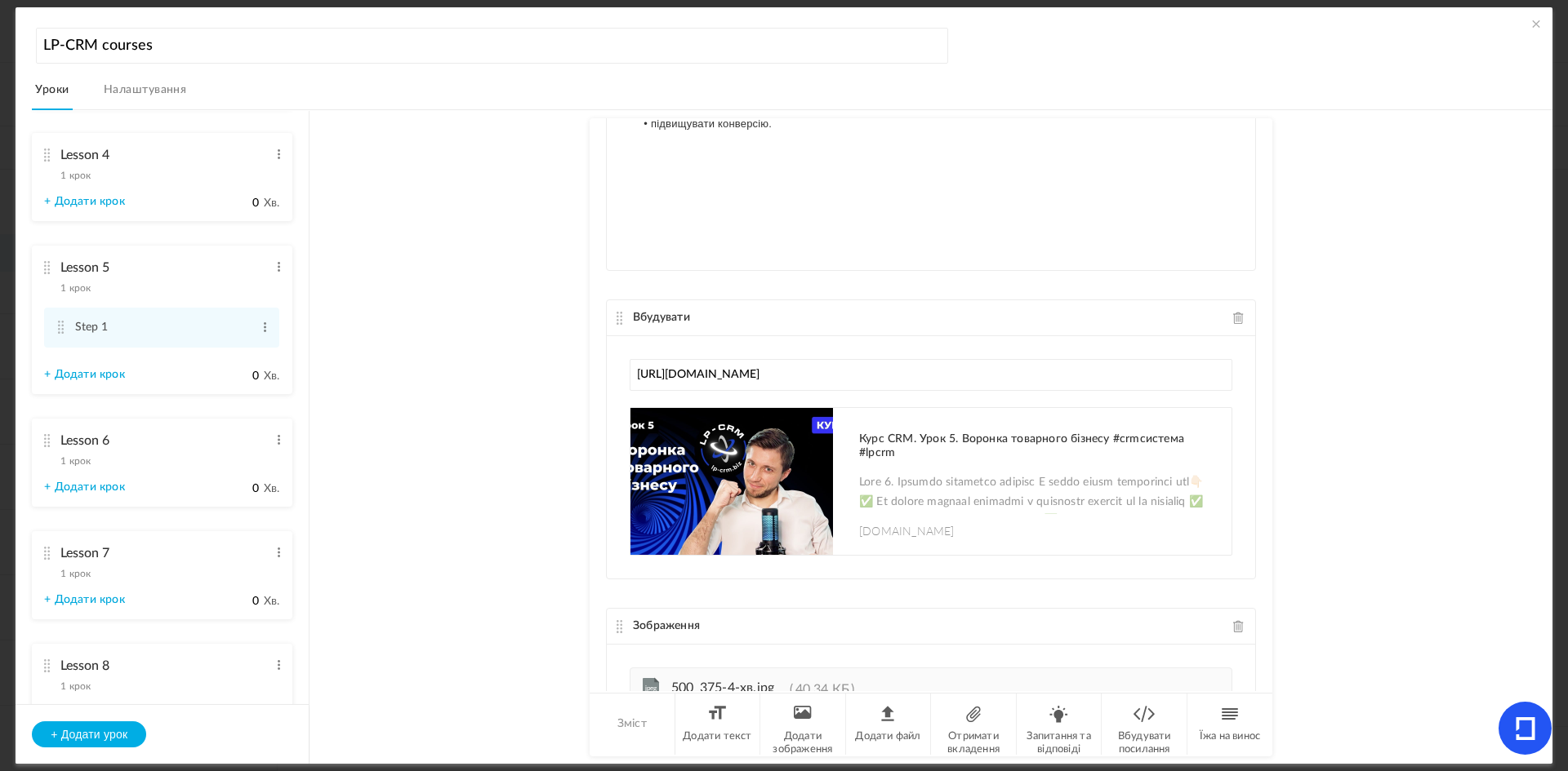
click at [1263, 639] on div "Текст Урок 5. Воронка товарного бізнесу правильно побудувати воронку продажів, …" at bounding box center [930, 404] width 683 height 572
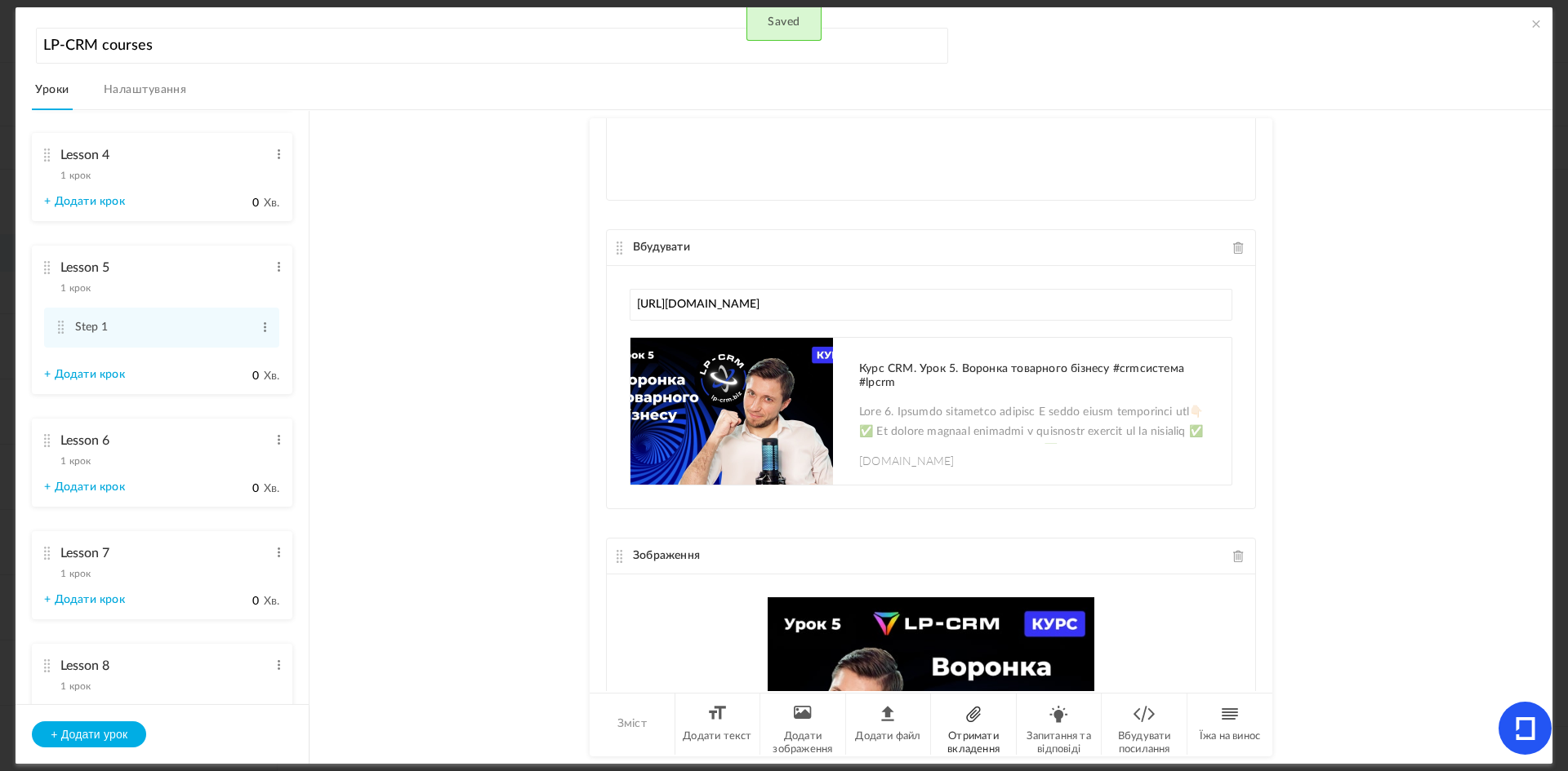
scroll to position [282, 0]
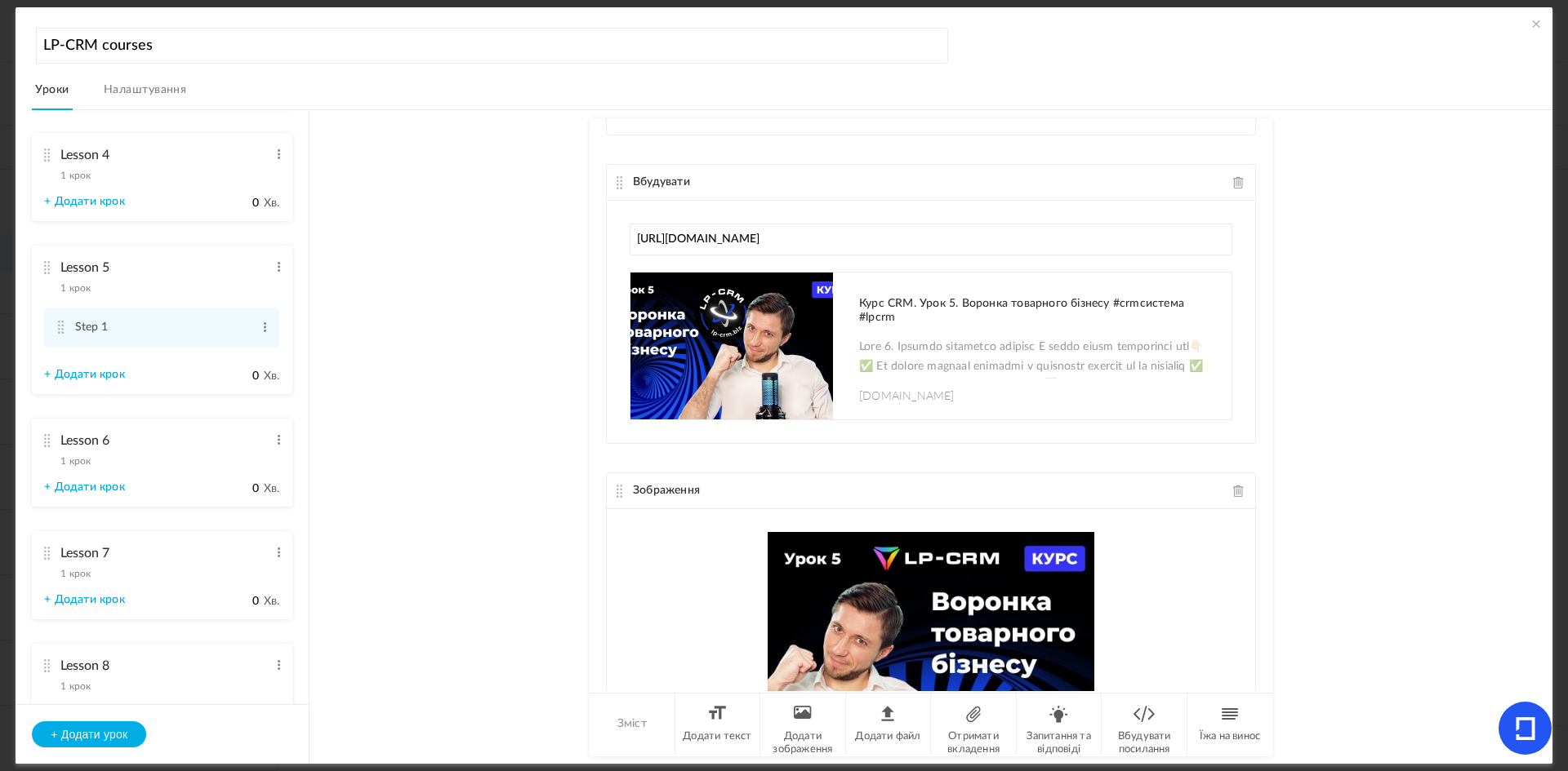
click at [173, 465] on div "Lesson 6 1 крок Редагувати Видалити" at bounding box center [156, 447] width 224 height 43
click at [301, 671] on ul "Lesson 1 2 кроки Редагувати Видалити Step 1 Редагувати Видалити Step 2 0 Хв. 0 0" at bounding box center [162, 407] width 293 height 592
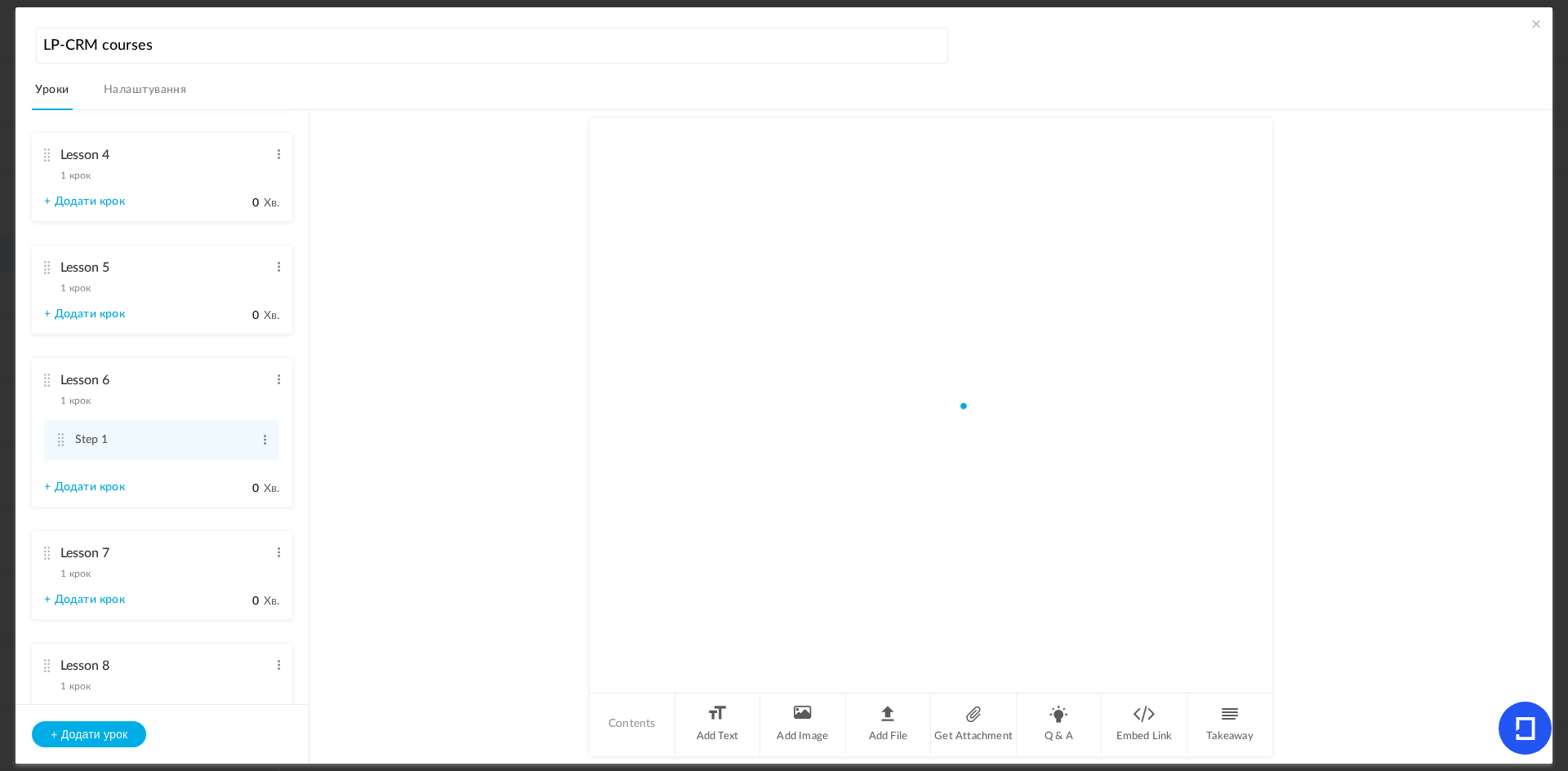
click at [310, 675] on section "Lesson 1 2 кроки Редагувати Видалити Step 1 Редагувати Видалити 0" at bounding box center [792, 437] width 1481 height 654
click at [799, 727] on li "Додати зображення" at bounding box center [803, 723] width 86 height 61
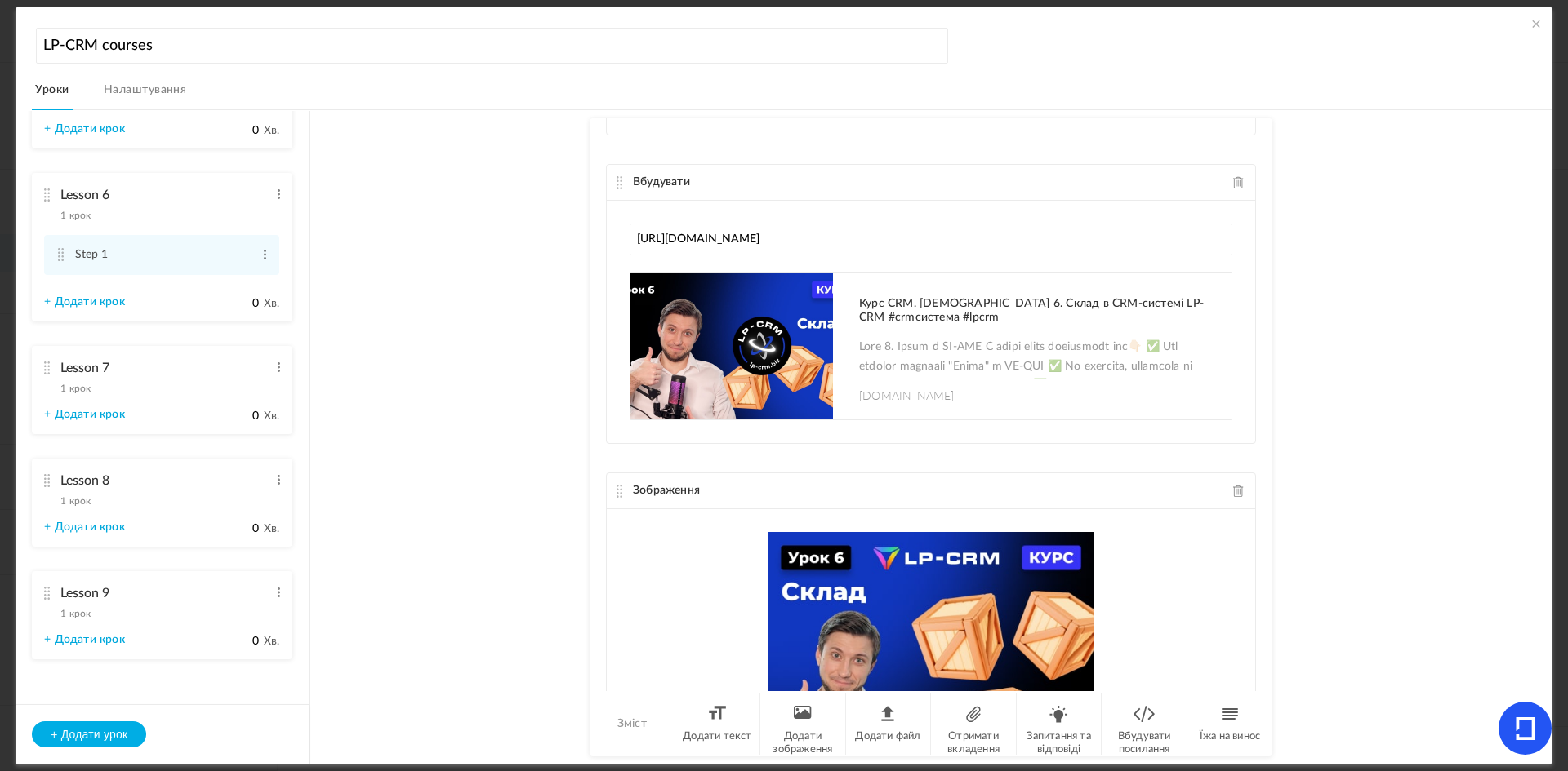
scroll to position [530, 0]
click at [83, 384] on font "1 крок" at bounding box center [75, 384] width 30 height 10
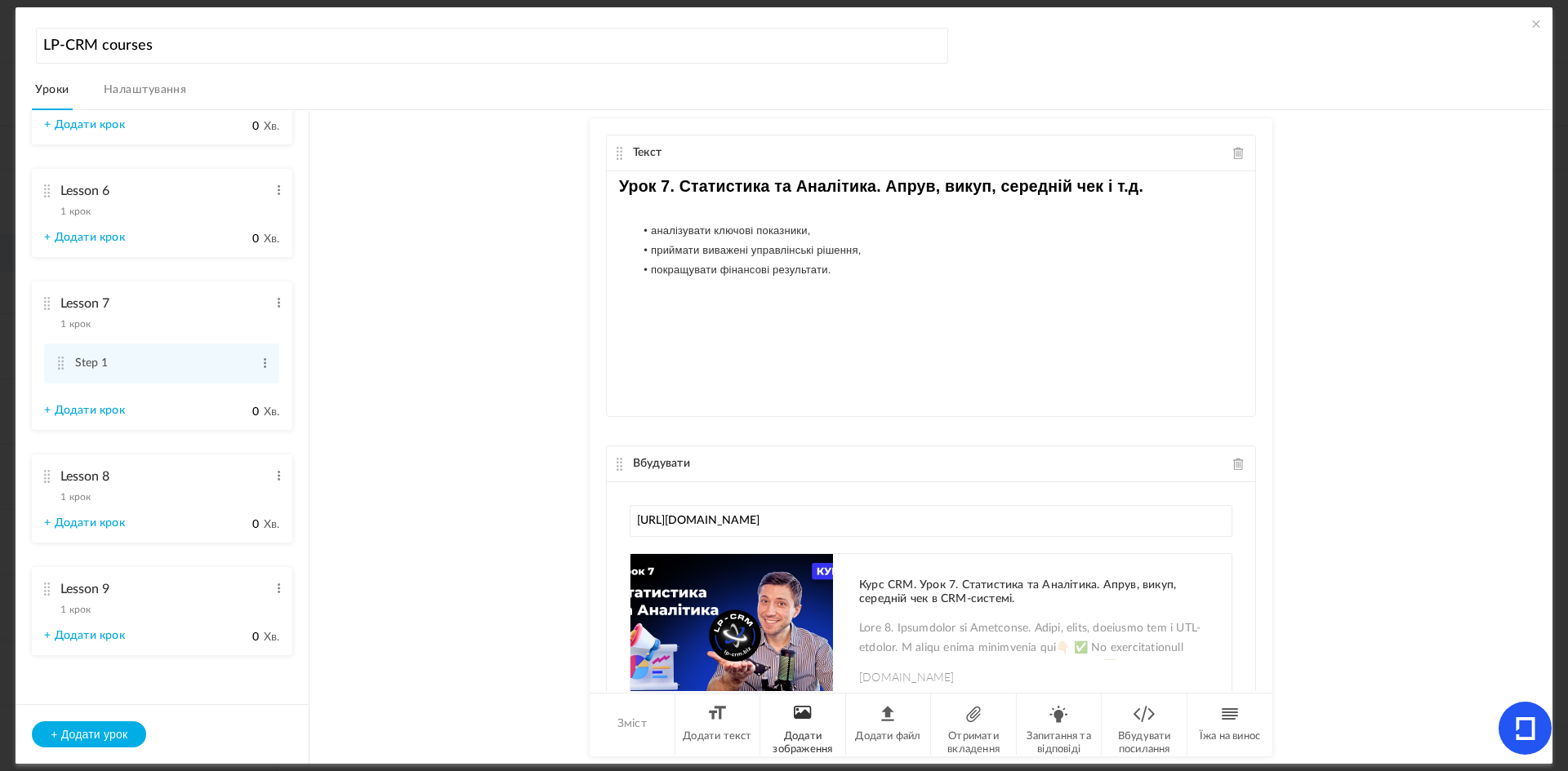
click at [810, 723] on li "Додати зображення" at bounding box center [803, 723] width 86 height 61
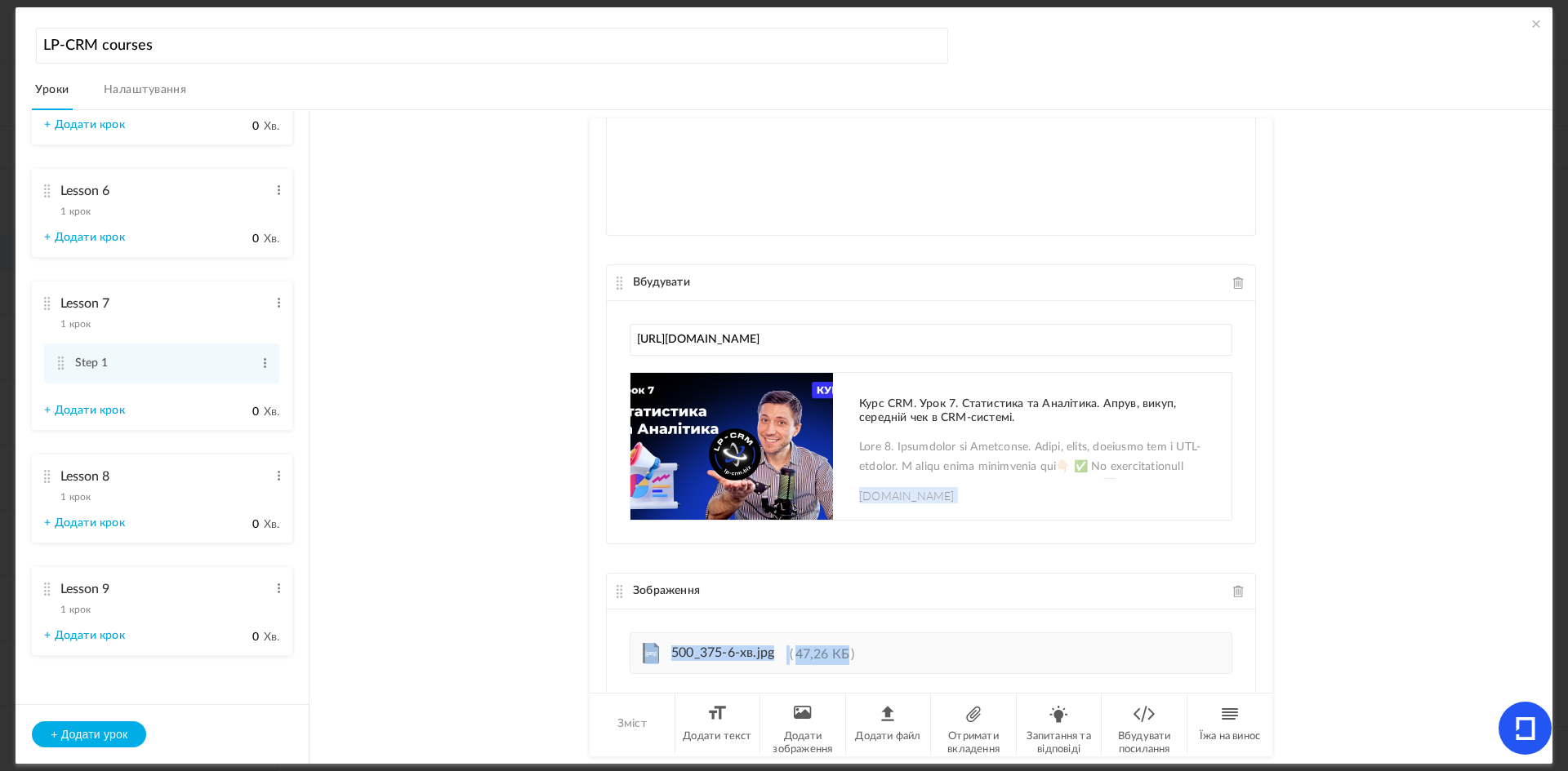
drag, startPoint x: 1264, startPoint y: 573, endPoint x: 1276, endPoint y: 678, distance: 105.7
click at [1276, 678] on au-course-substep "Текст Урок 7. Статистика та Аналітика. Апрув, викуп, середній чек і т.д. аналіз…" at bounding box center [931, 437] width 1204 height 654
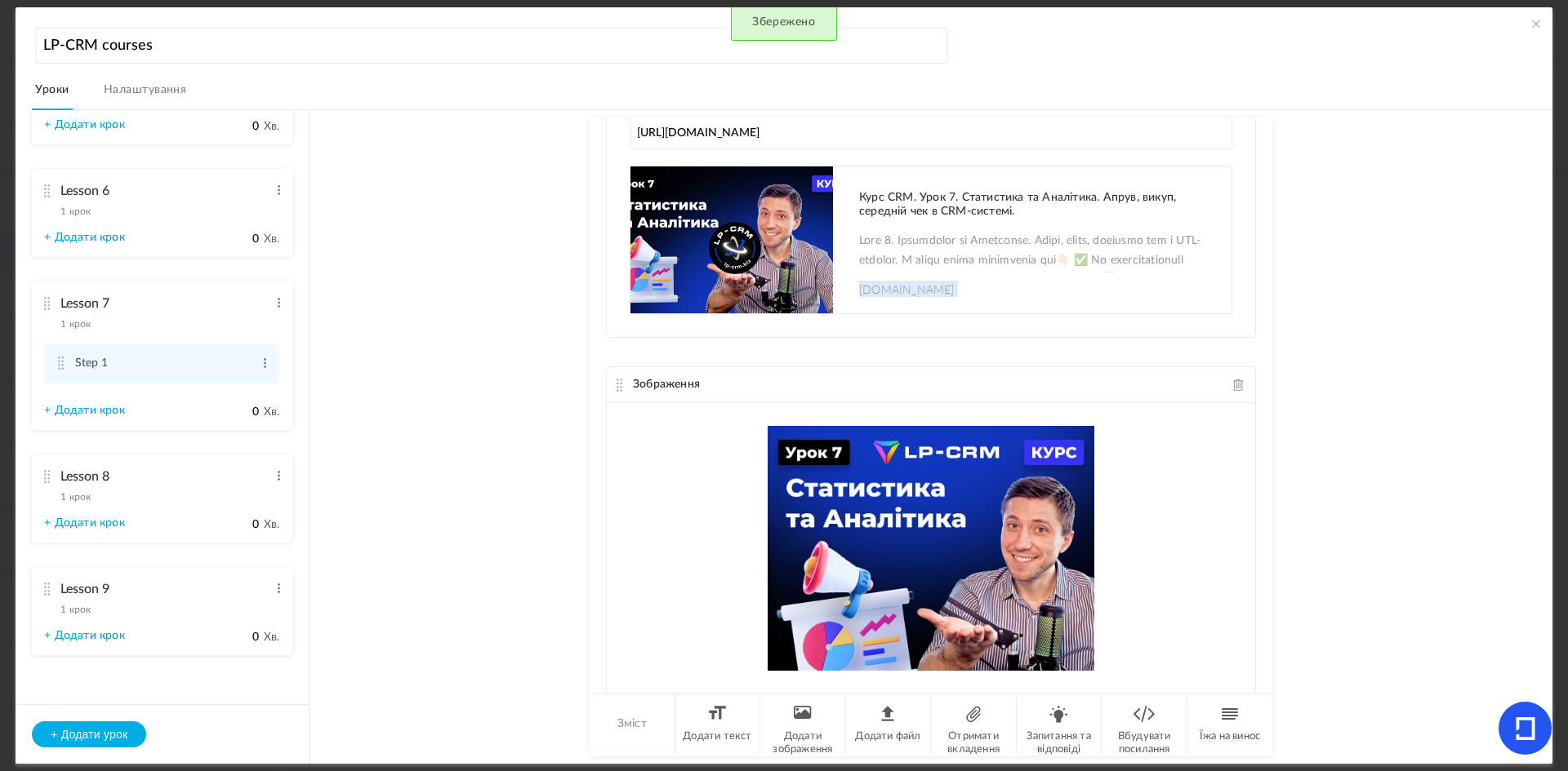
scroll to position [460, 0]
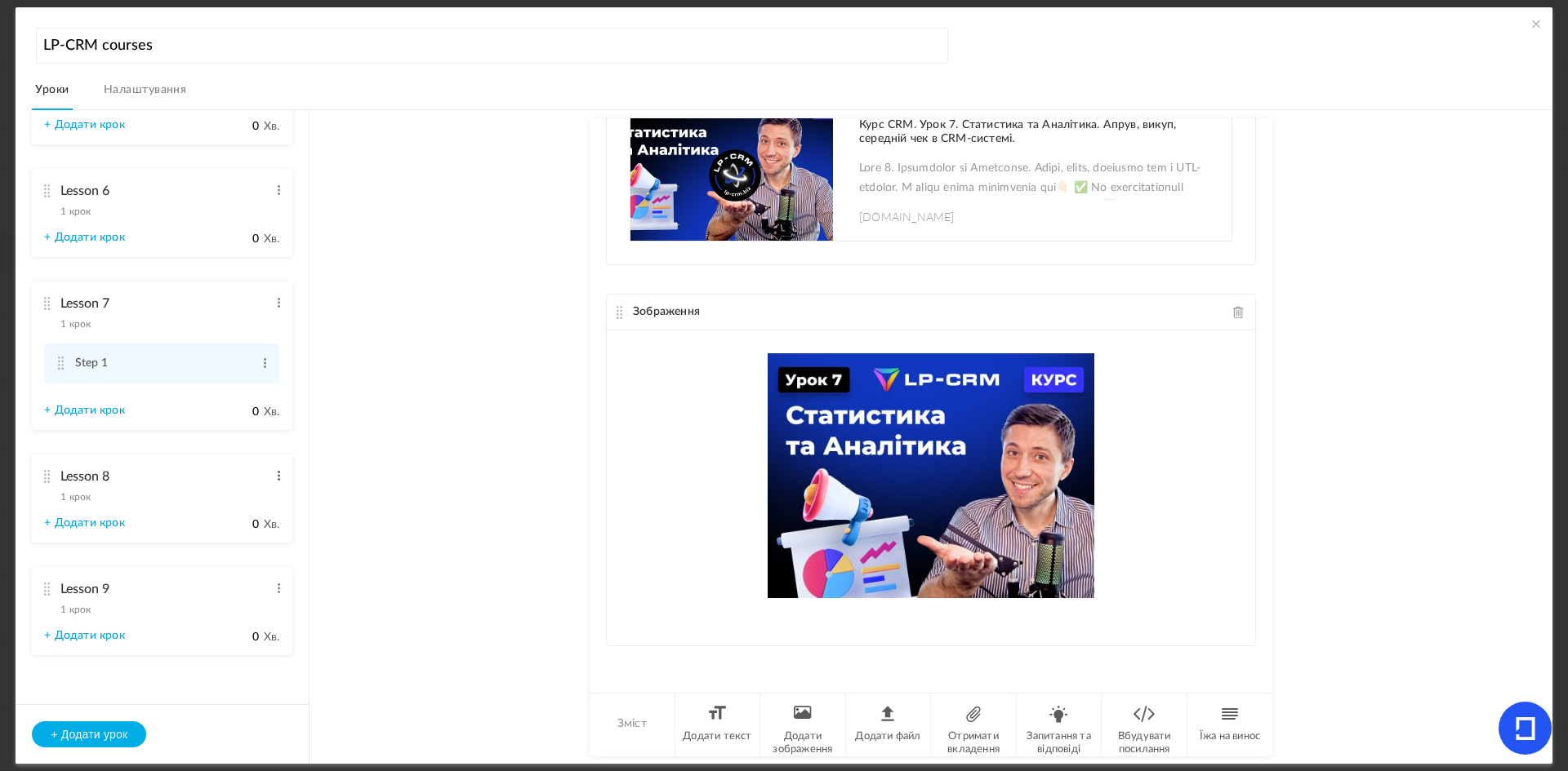
click at [277, 481] on span at bounding box center [278, 476] width 13 height 17
click at [241, 507] on font "Редагувати" at bounding box center [256, 503] width 53 height 10
click at [193, 511] on li "Lesson 8 1 крок Редагувати Видалити + Додати крок 0 Хв." at bounding box center [162, 501] width 261 height 94
click at [91, 498] on div "Lesson 8 1 крок Редагувати Видалити" at bounding box center [156, 483] width 224 height 43
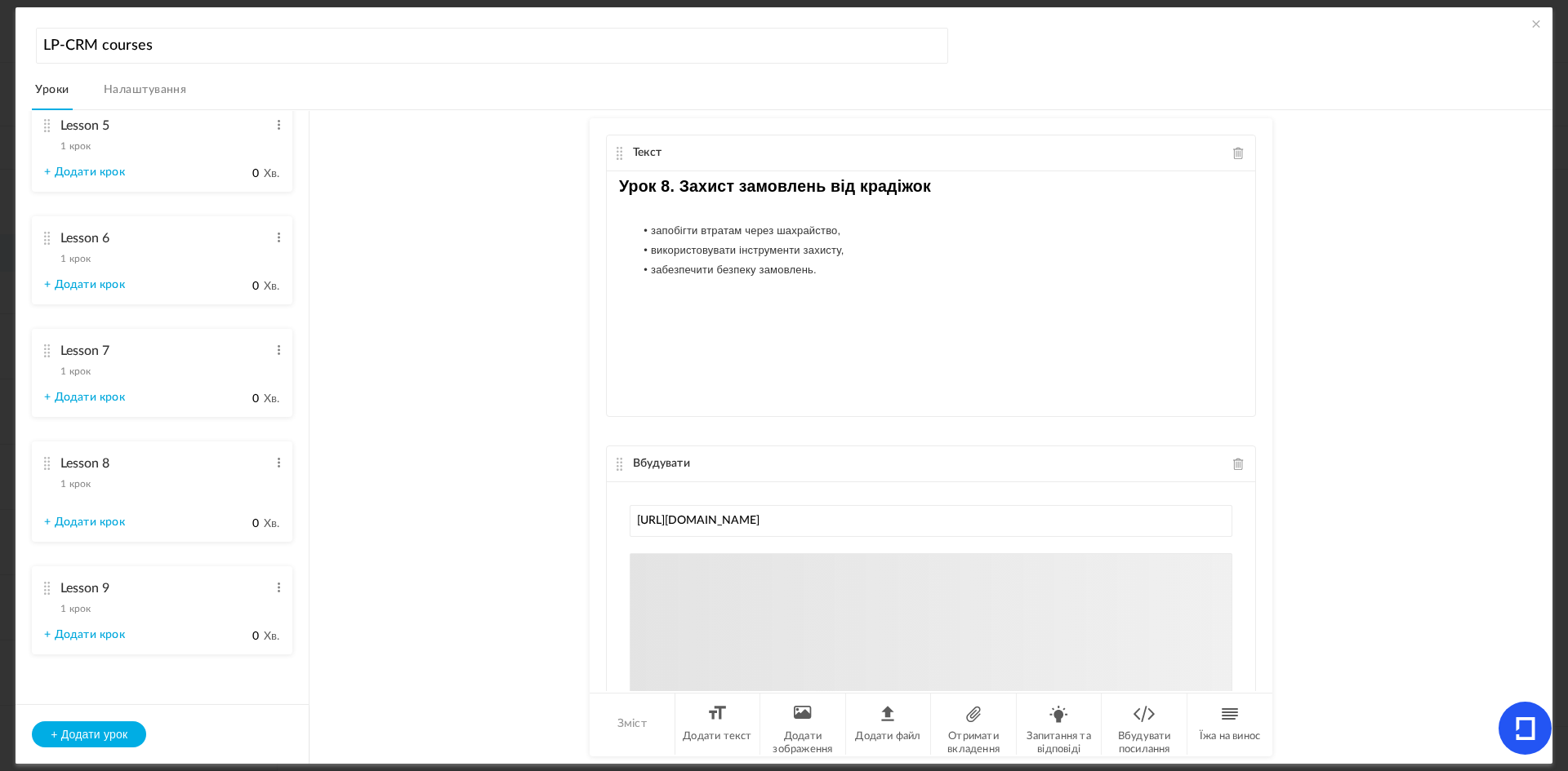
scroll to position [530, 0]
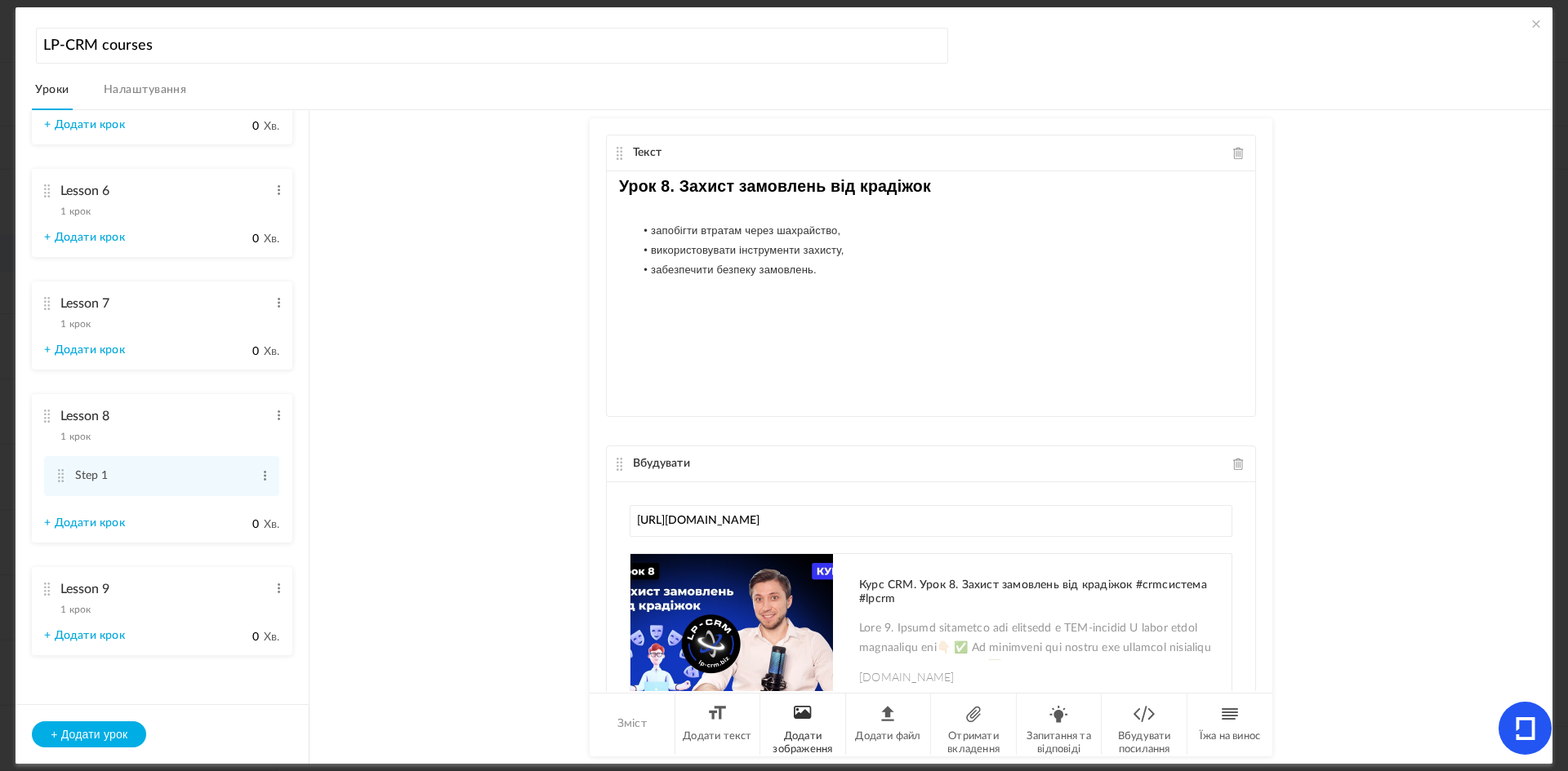
click at [817, 727] on li "Додати зображення" at bounding box center [803, 723] width 86 height 61
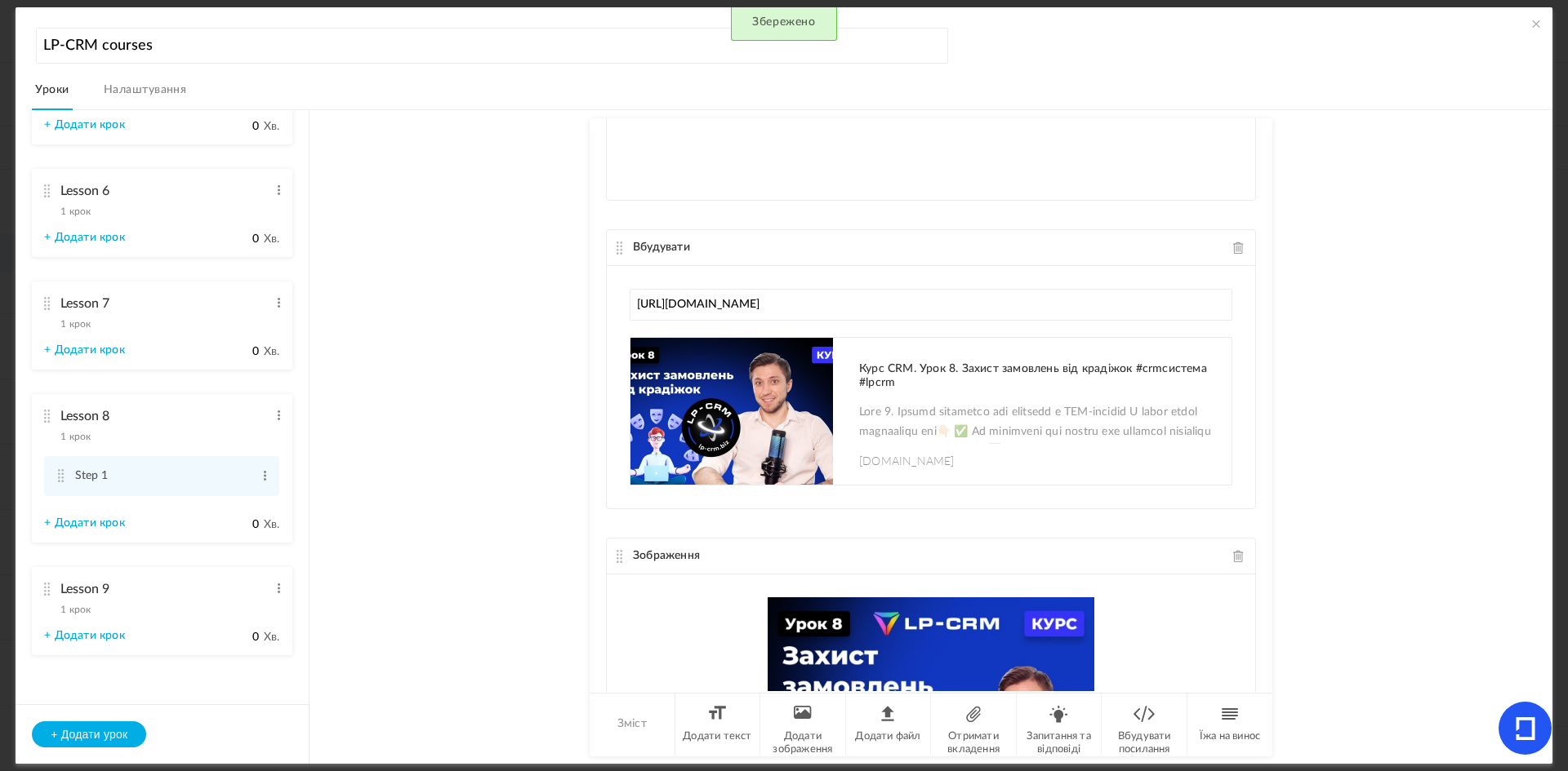
scroll to position [282, 0]
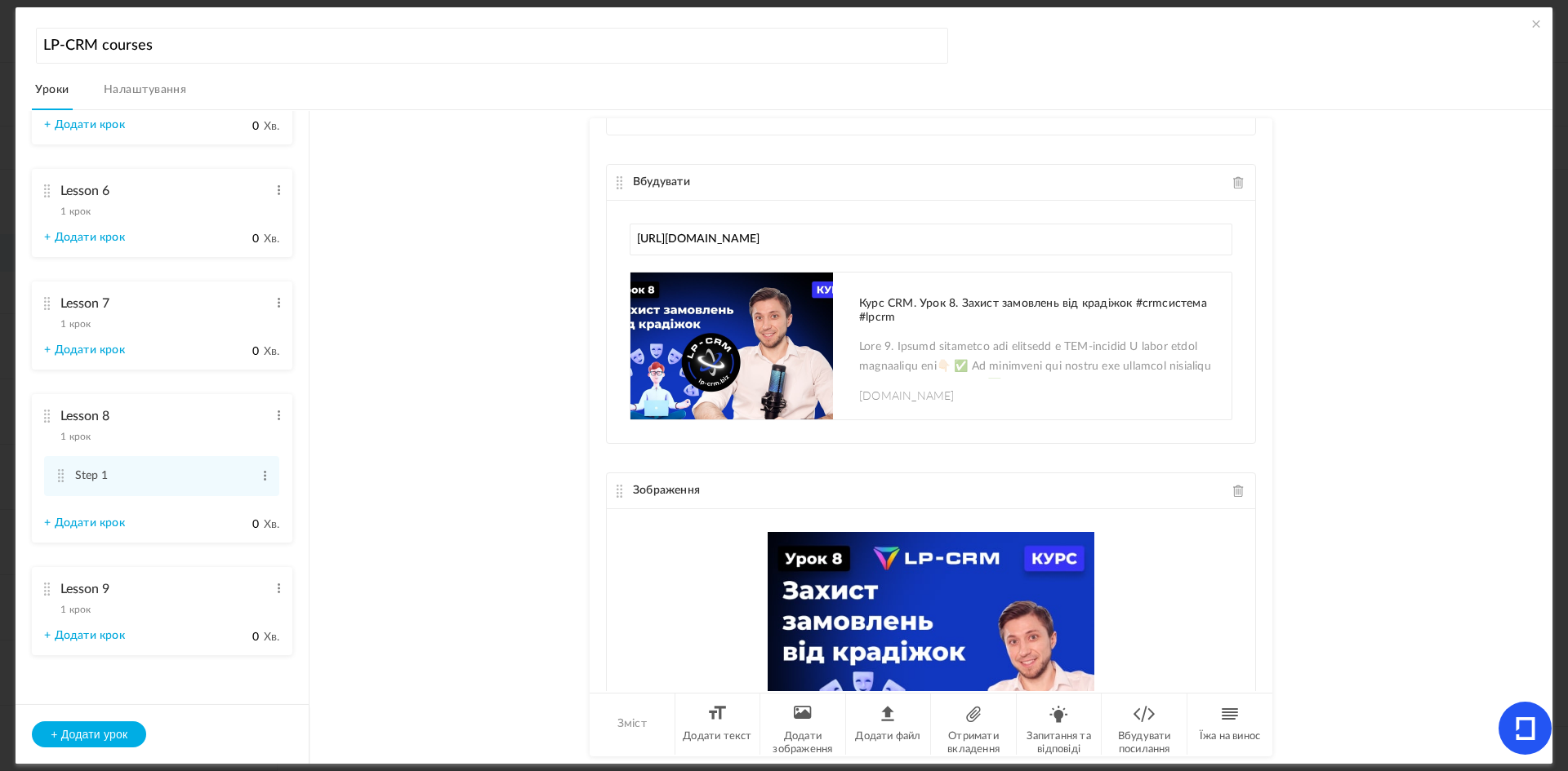
click at [76, 611] on font "1 крок" at bounding box center [75, 610] width 30 height 10
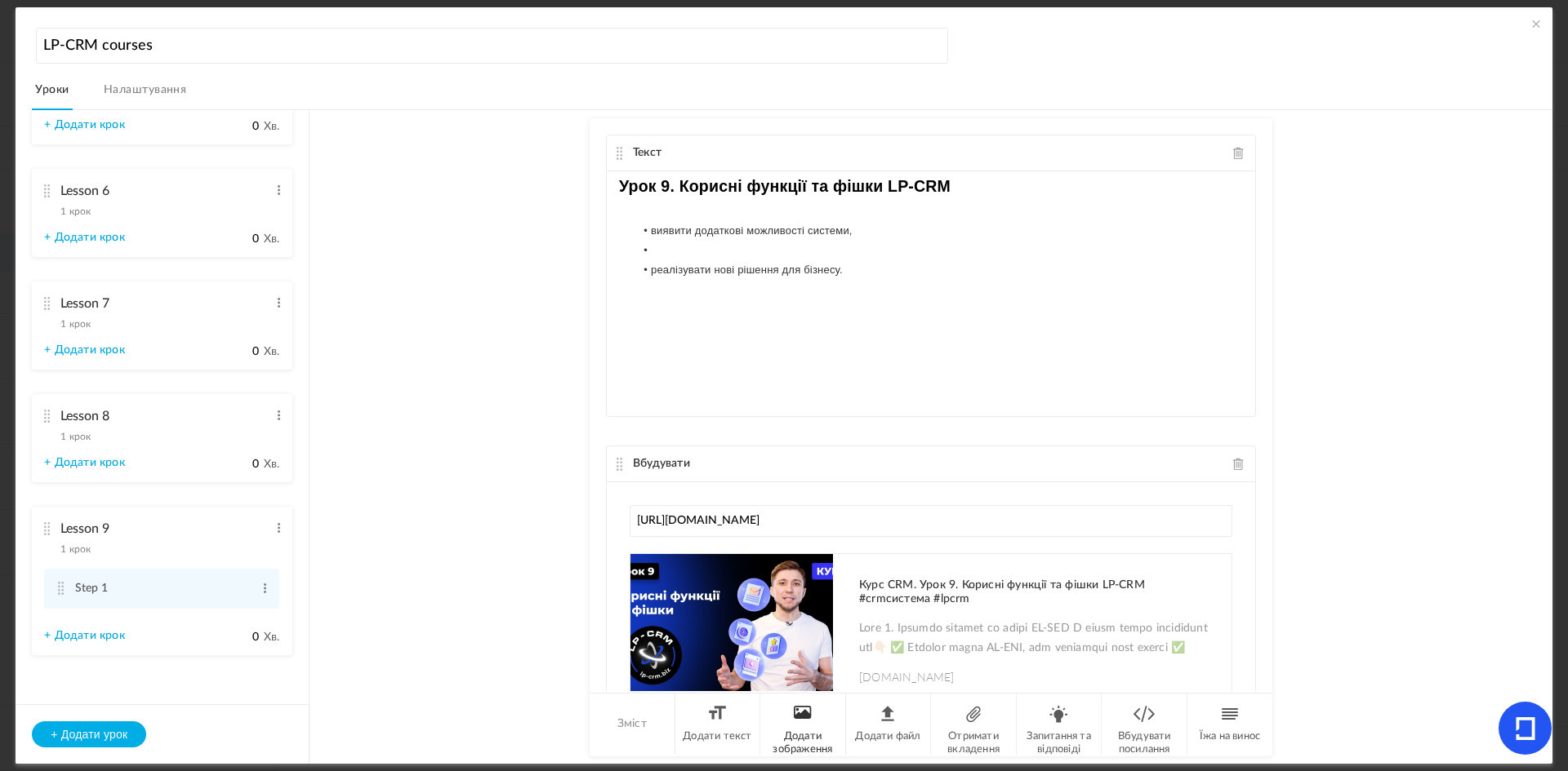
click at [791, 732] on font "Додати зображення" at bounding box center [802, 743] width 59 height 23
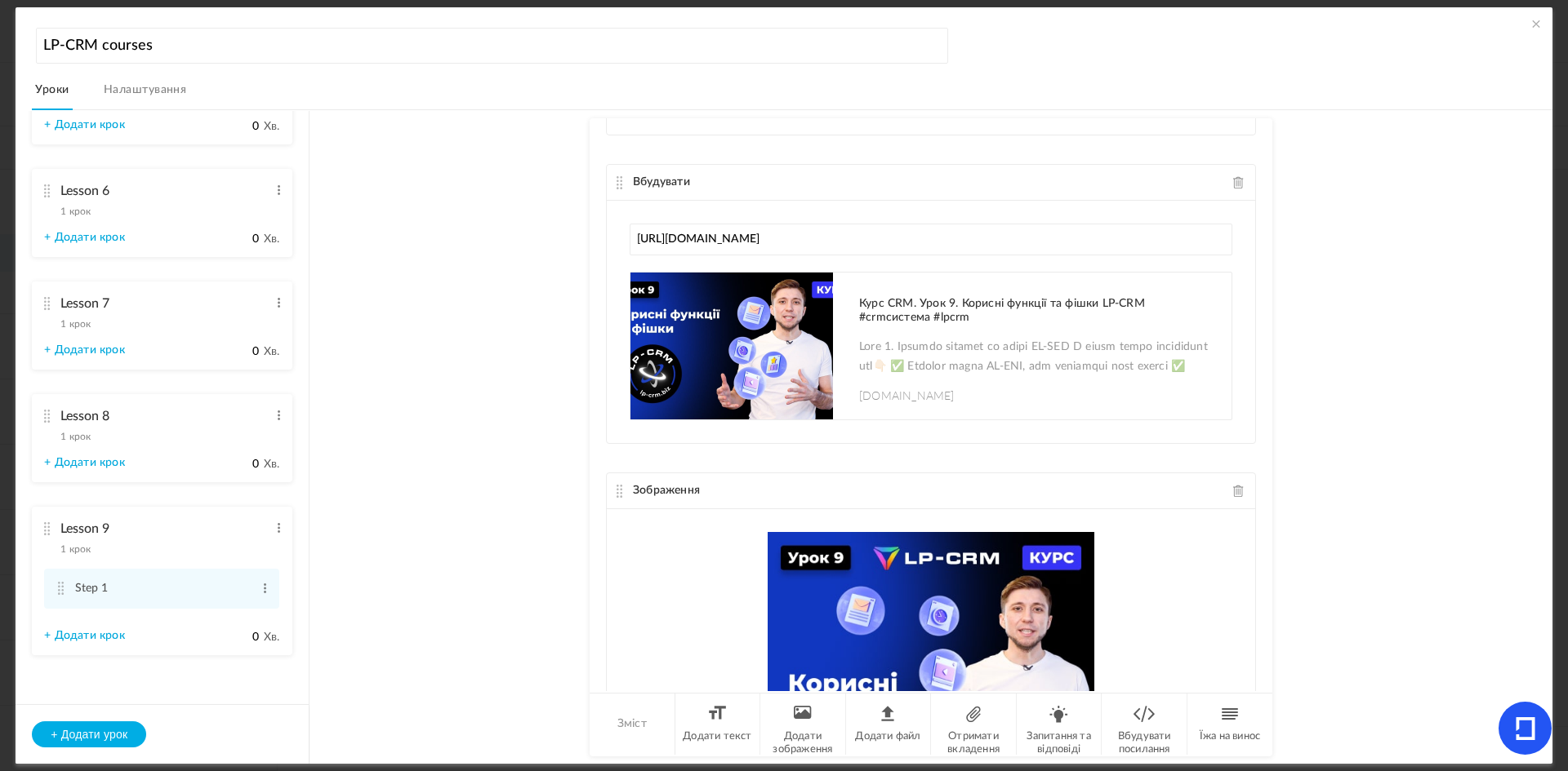
click at [1270, 679] on au-course-substep "Текст Урок 9. Корисні функції та фішки LP-CRM виявити додаткові можливості сист…" at bounding box center [931, 437] width 1204 height 654
click at [1264, 668] on div "Текст Урок 9. Корисні функції та фішки LP-CRM виявити додаткові можливості сист…" at bounding box center [930, 404] width 683 height 572
click at [1528, 22] on span at bounding box center [1536, 24] width 17 height 17
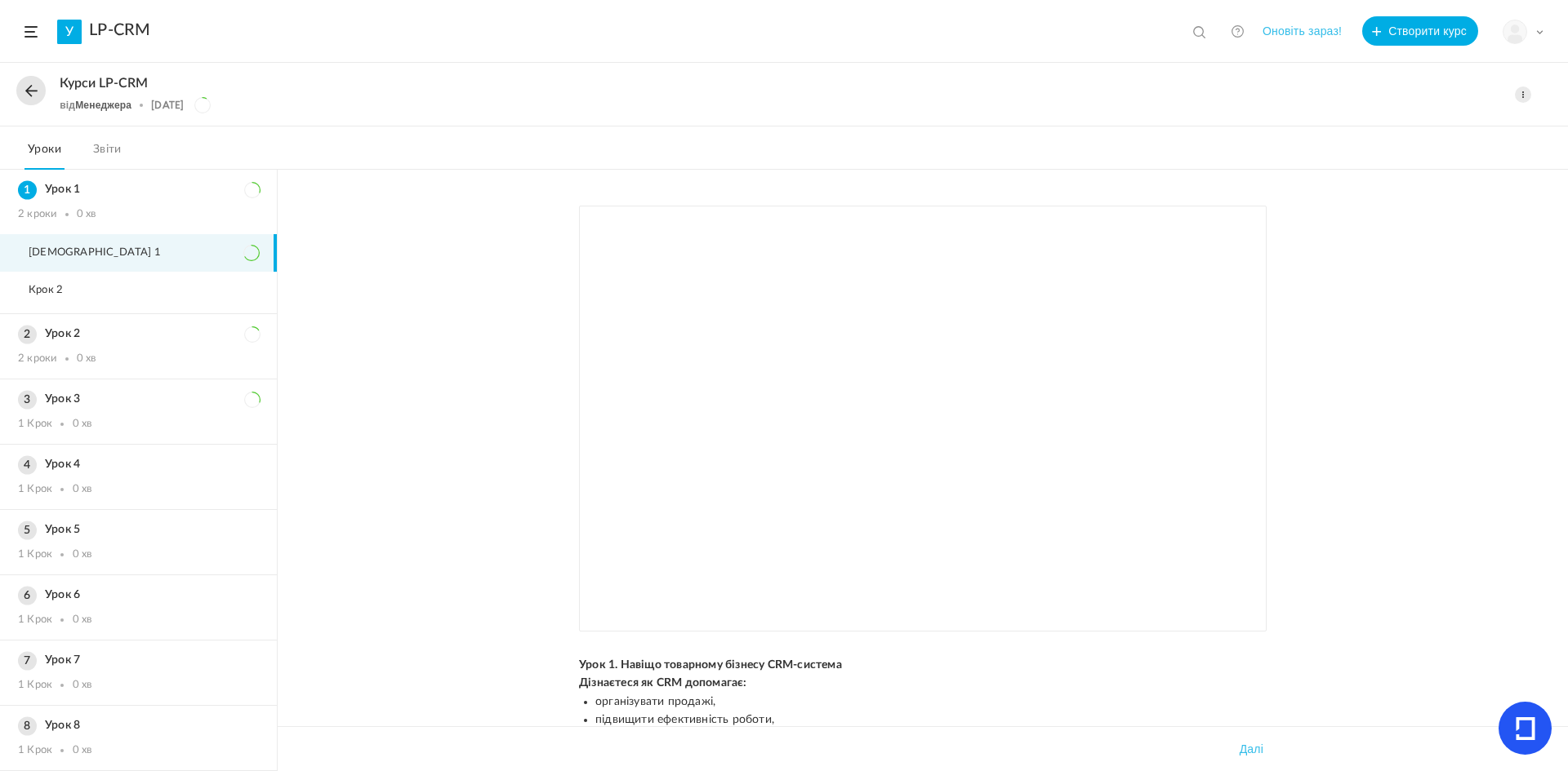
scroll to position [526, 0]
